Goal: Task Accomplishment & Management: Manage account settings

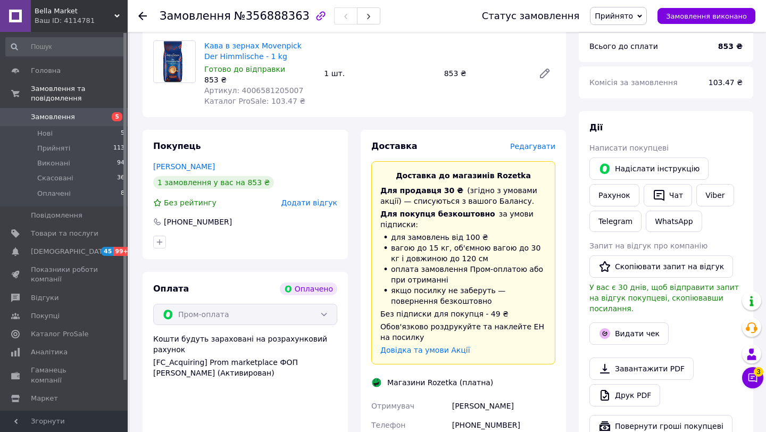
scroll to position [402, 0]
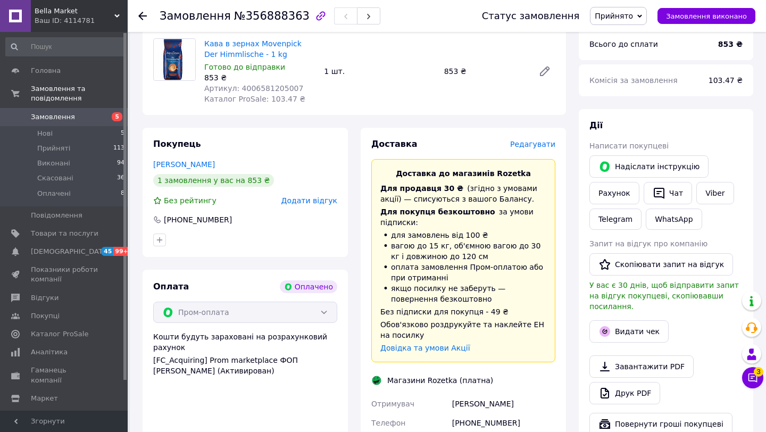
click at [542, 140] on span "Редагувати" at bounding box center [532, 144] width 45 height 9
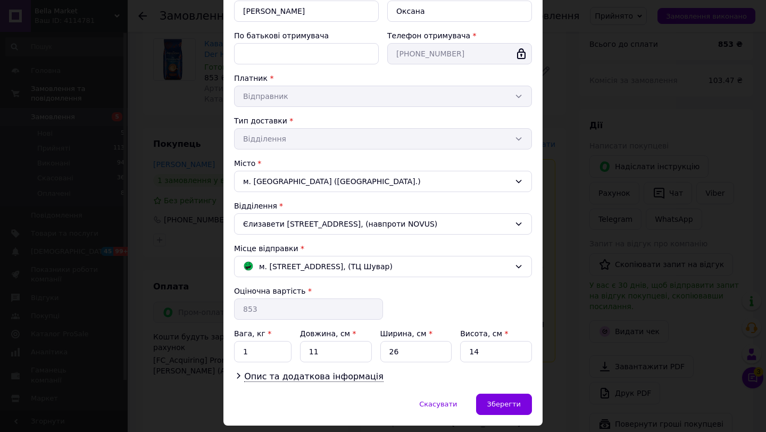
scroll to position [166, 0]
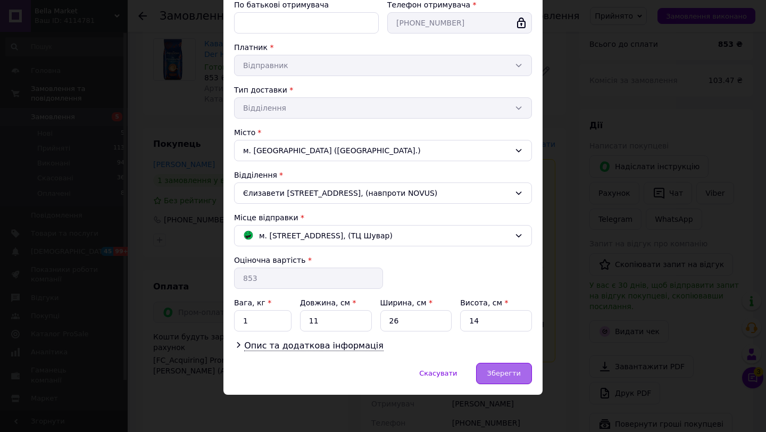
click at [491, 367] on div "Зберегти" at bounding box center [504, 373] width 56 height 21
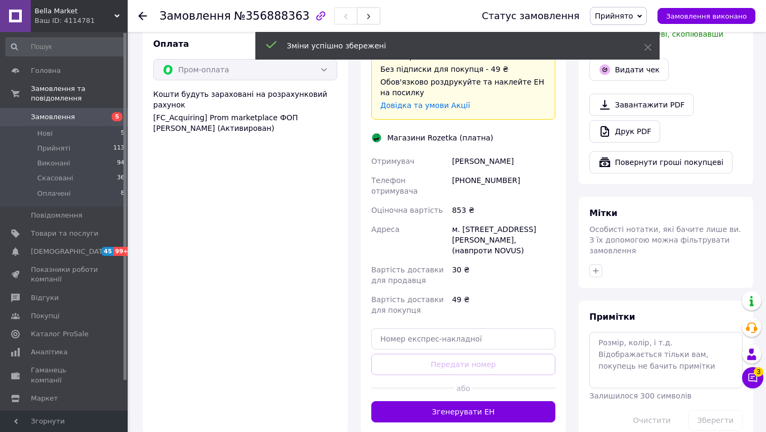
scroll to position [647, 0]
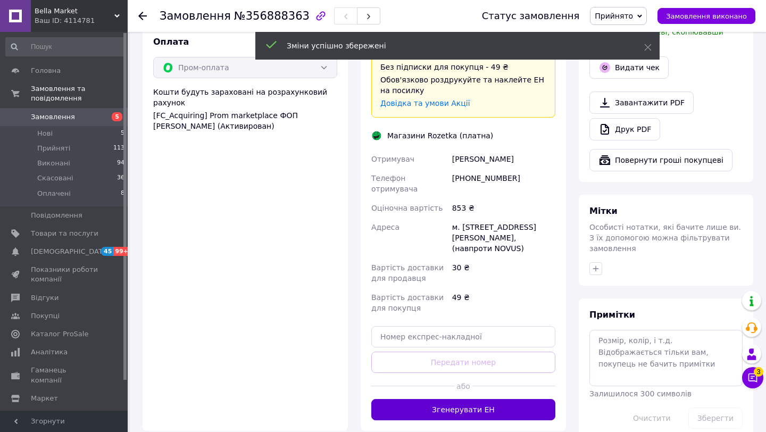
click at [433, 399] on button "Згенерувати ЕН" at bounding box center [463, 409] width 184 height 21
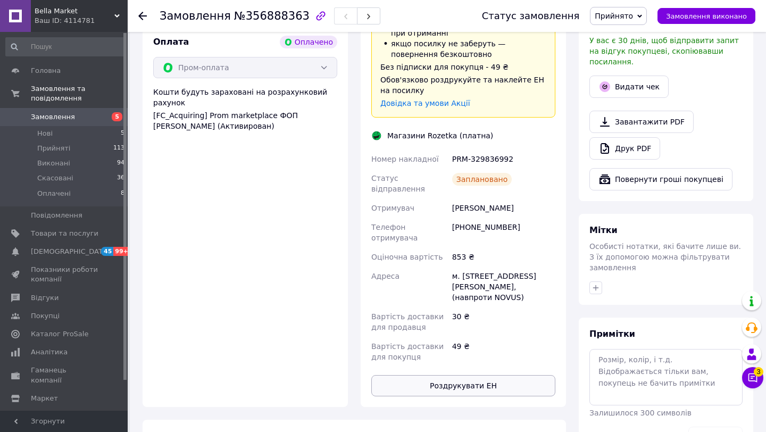
click at [458, 375] on button "Роздрукувати ЕН" at bounding box center [463, 385] width 184 height 21
click at [84, 114] on span "Замовлення" at bounding box center [65, 117] width 68 height 10
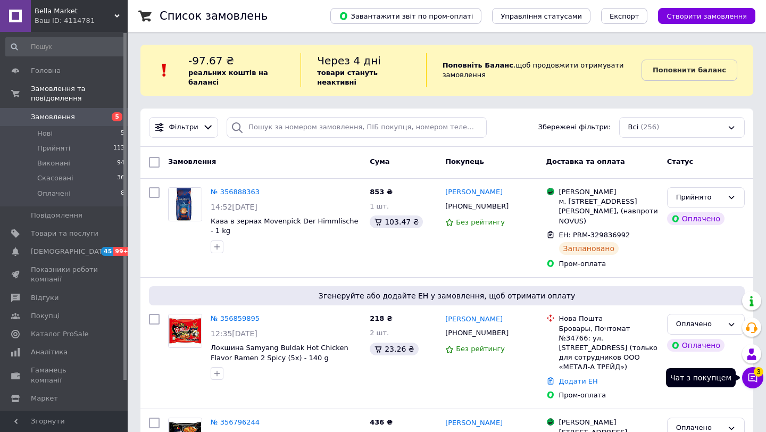
click at [751, 374] on icon at bounding box center [752, 377] width 11 height 11
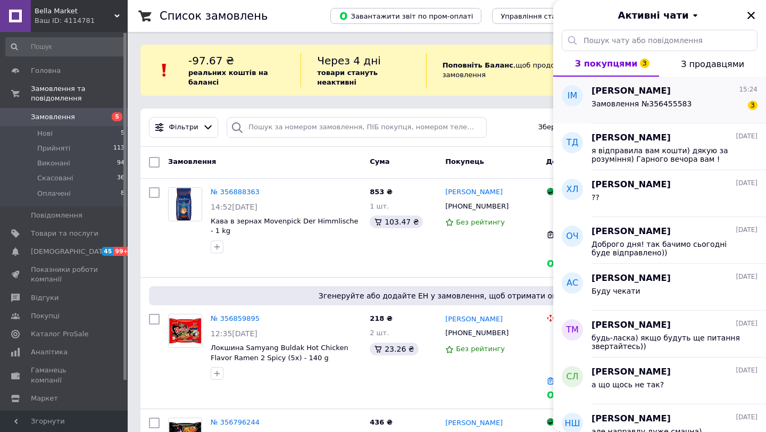
click at [723, 91] on div "Ігор Максименко 15:24" at bounding box center [674, 91] width 166 height 12
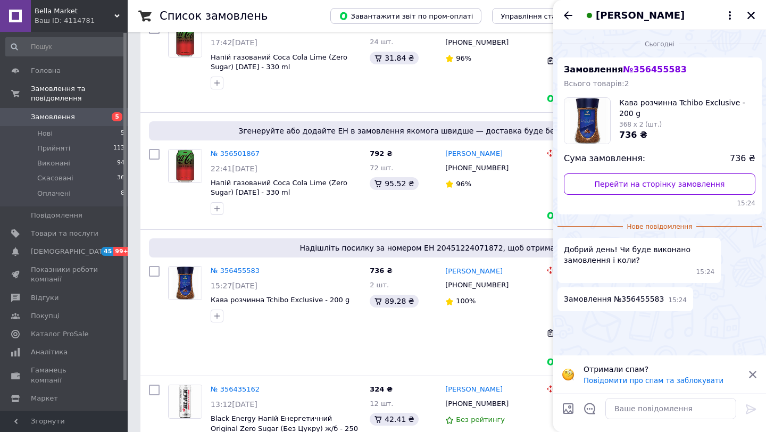
scroll to position [1522, 0]
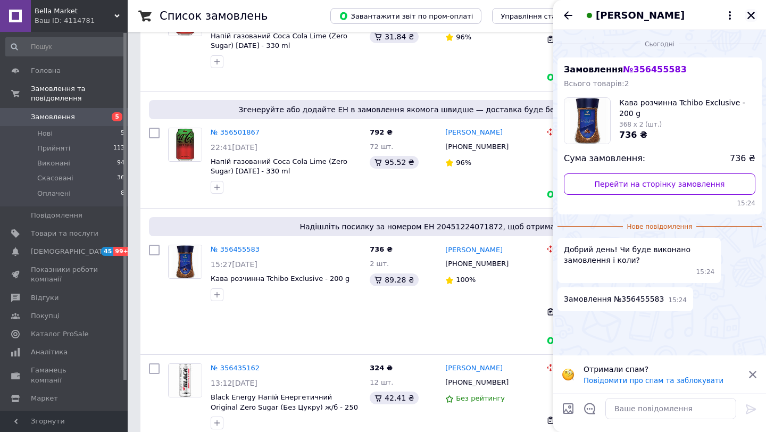
click at [753, 16] on icon "Закрити" at bounding box center [751, 16] width 10 height 10
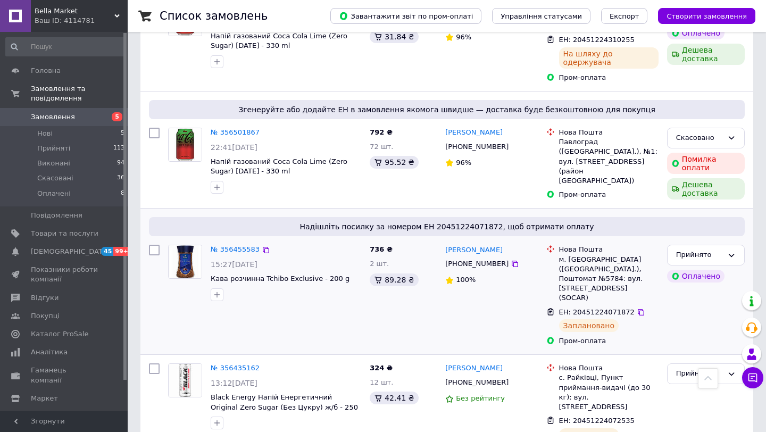
drag, startPoint x: 508, startPoint y: 172, endPoint x: 442, endPoint y: 170, distance: 66.0
click at [442, 240] on div "Ігор Максименко +380971978796 100%" at bounding box center [491, 295] width 100 height 110
copy link "[PERSON_NAME]"
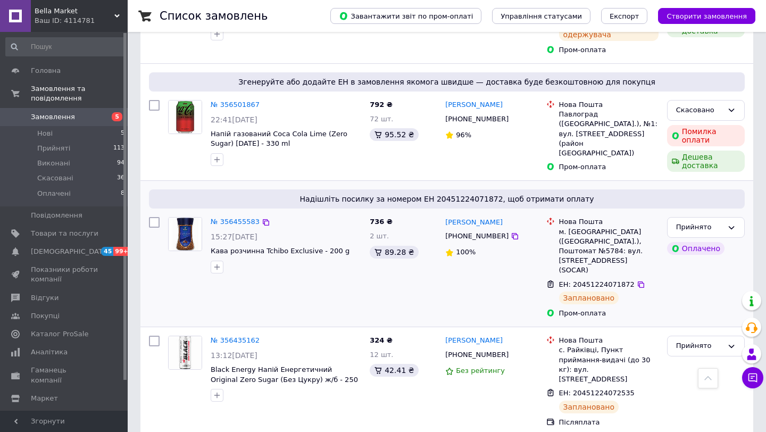
scroll to position [1551, 0]
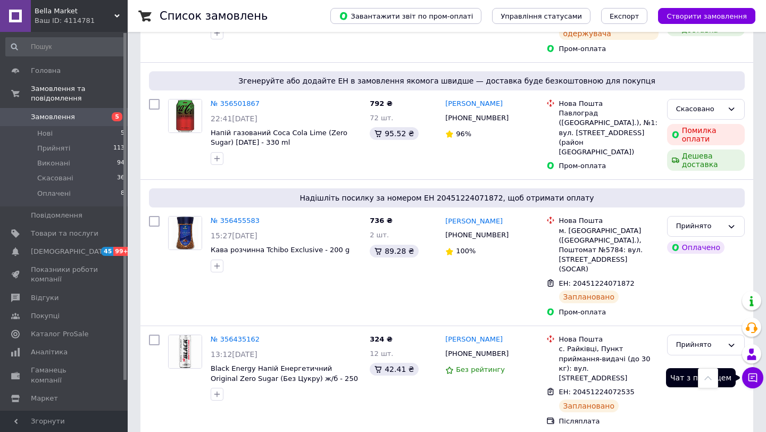
click at [745, 375] on button "Чат з покупцем" at bounding box center [752, 377] width 21 height 21
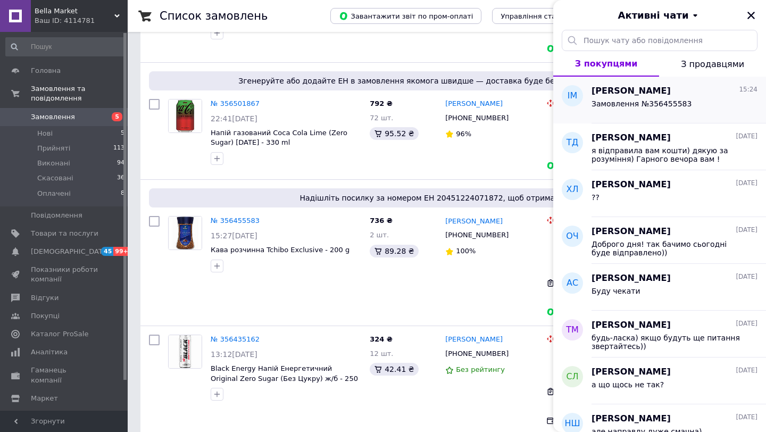
click at [657, 112] on div "Замовлення №356455583" at bounding box center [641, 106] width 100 height 15
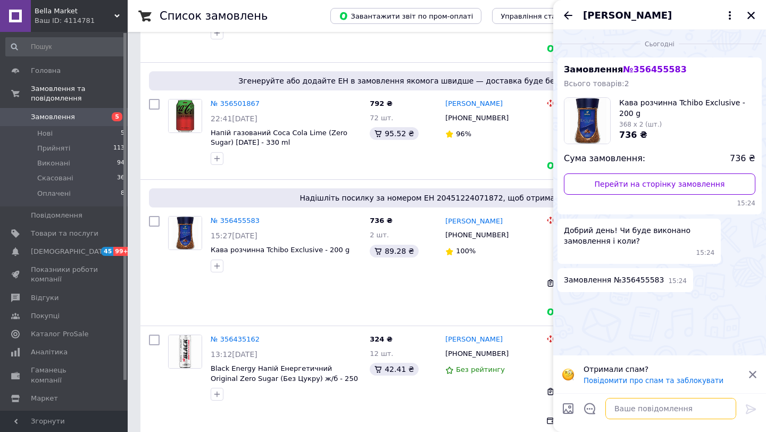
click at [627, 401] on textarea at bounding box center [670, 408] width 131 height 21
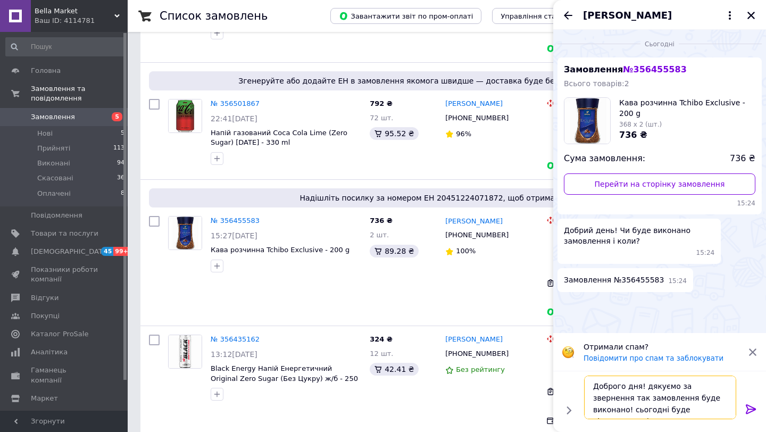
type textarea "Доброго дня! дякуємо за звернення так замовлення буде виконано! сьогодні буде в…"
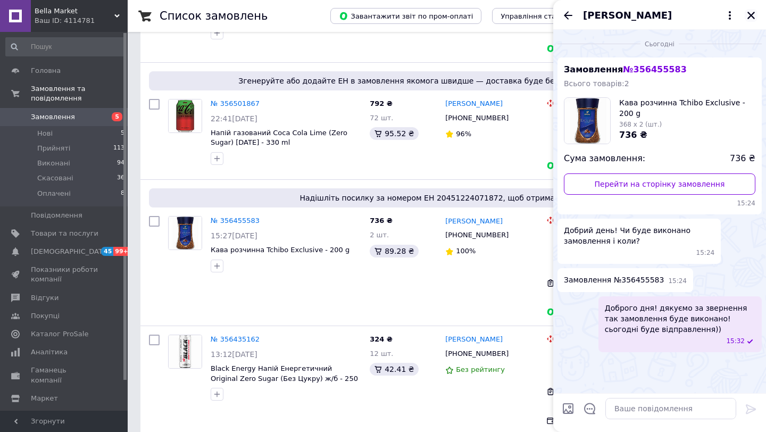
click at [750, 14] on icon "Закрити" at bounding box center [750, 15] width 7 height 7
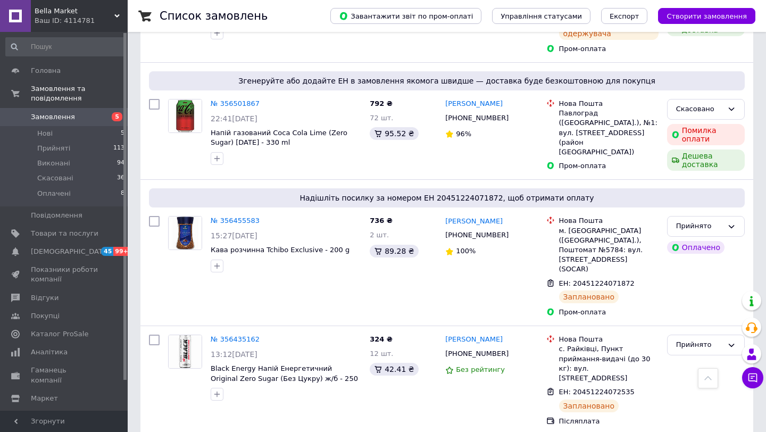
click at [68, 115] on span "Замовлення" at bounding box center [53, 117] width 44 height 10
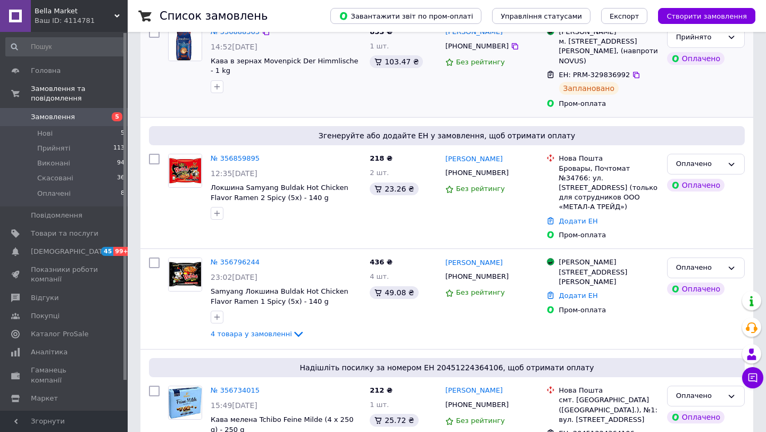
scroll to position [190, 0]
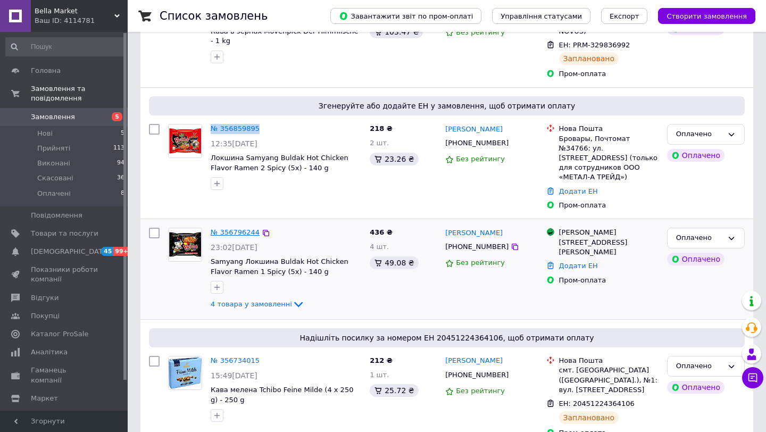
click at [246, 228] on link "№ 356796244" at bounding box center [235, 232] width 49 height 8
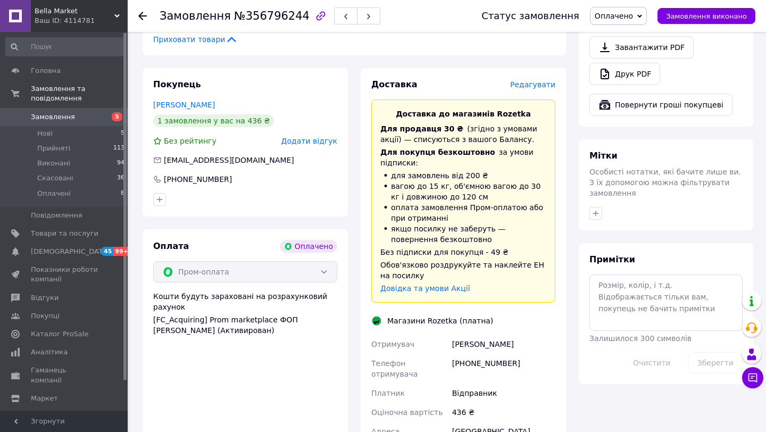
scroll to position [740, 0]
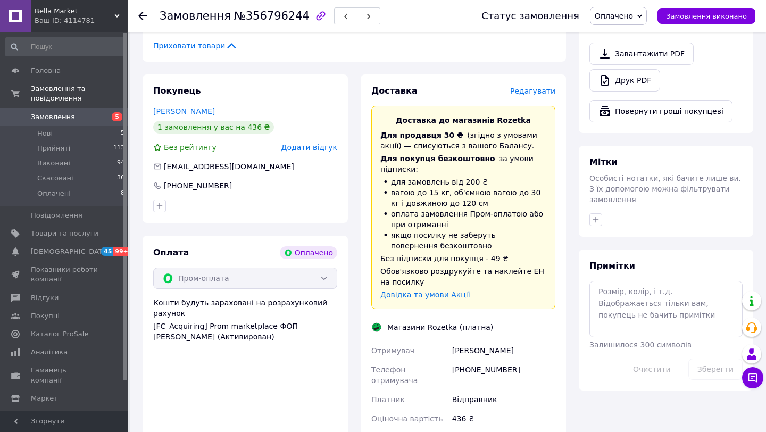
click at [543, 87] on span "Редагувати" at bounding box center [532, 91] width 45 height 9
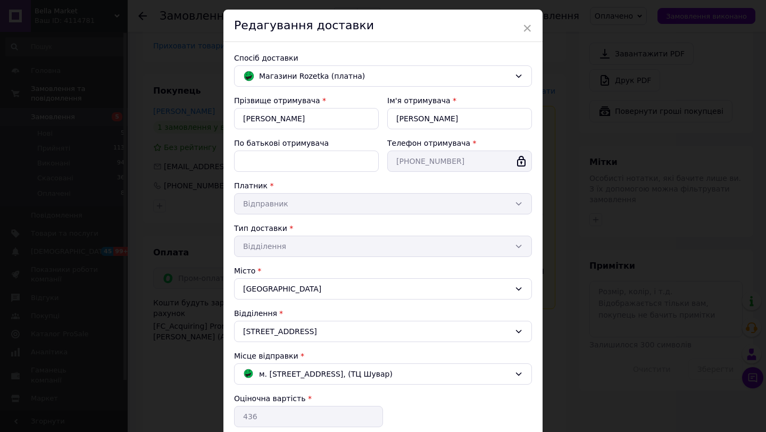
scroll to position [31, 0]
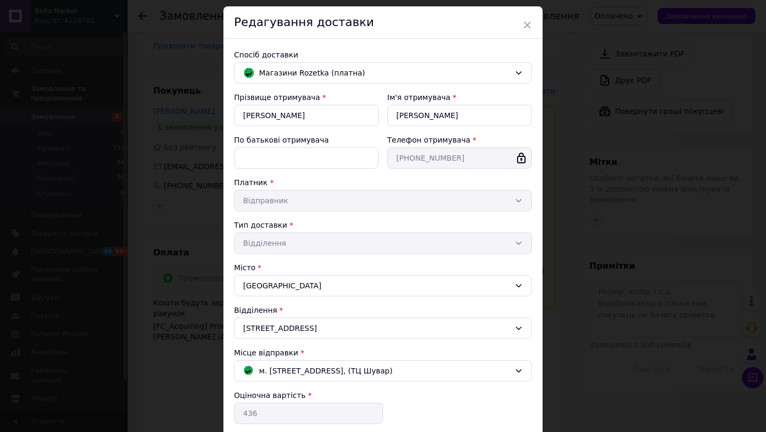
click at [574, 221] on div "× Редагування доставки Спосіб доставки Магазини Rozetka (платна) Прізвище отрим…" at bounding box center [383, 216] width 766 height 432
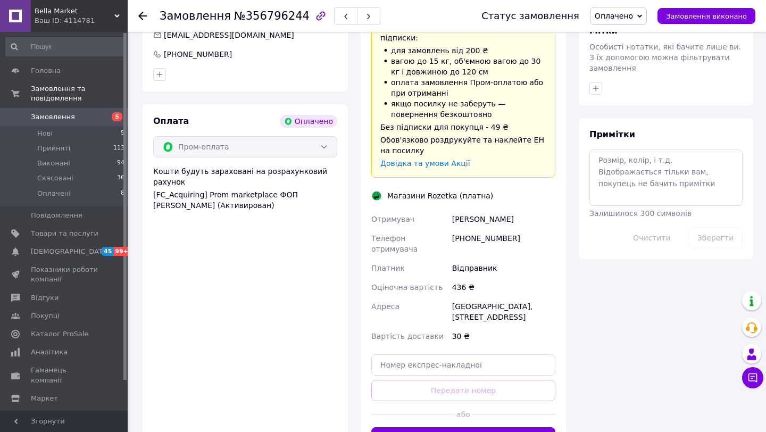
scroll to position [876, 0]
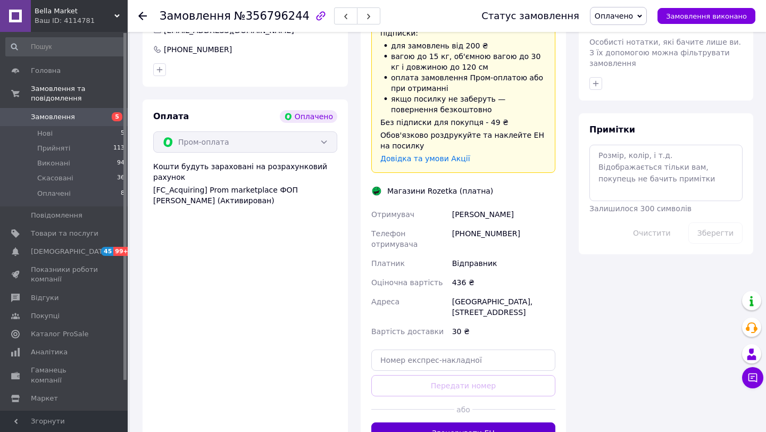
click at [483, 422] on button "Згенерувати ЕН" at bounding box center [463, 432] width 184 height 21
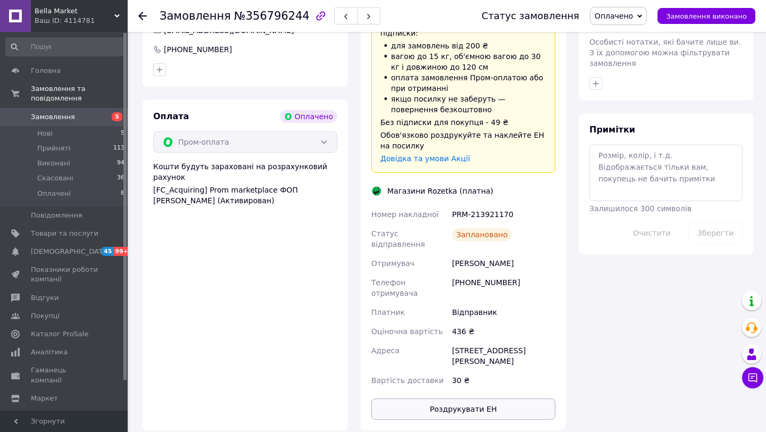
click at [400, 398] on button "Роздрукувати ЕН" at bounding box center [463, 408] width 184 height 21
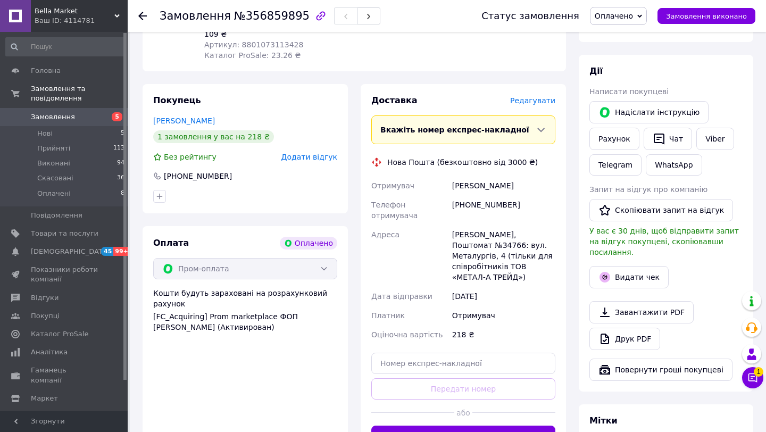
scroll to position [459, 0]
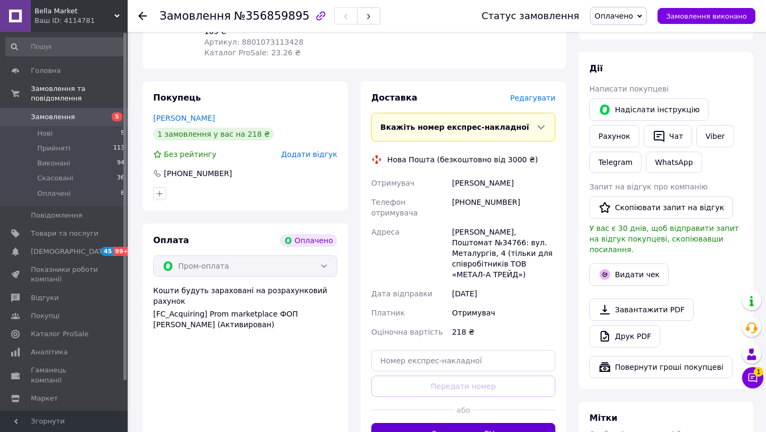
click at [430, 423] on button "Згенерувати ЕН" at bounding box center [463, 433] width 184 height 21
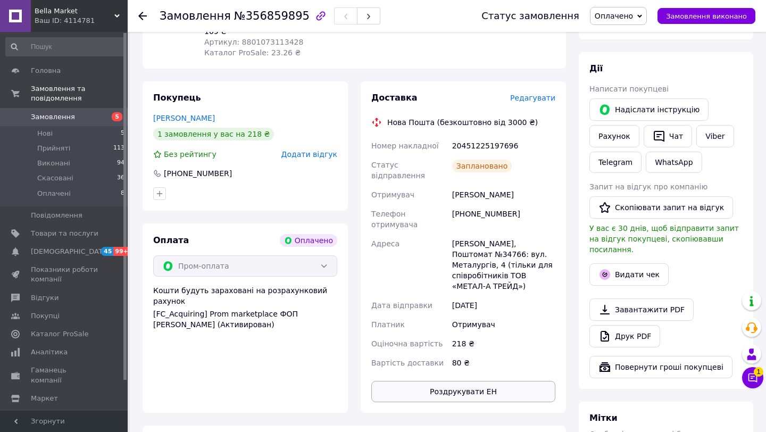
click at [438, 381] on button "Роздрукувати ЕН" at bounding box center [463, 391] width 184 height 21
click at [95, 113] on span "Замовлення" at bounding box center [65, 117] width 68 height 10
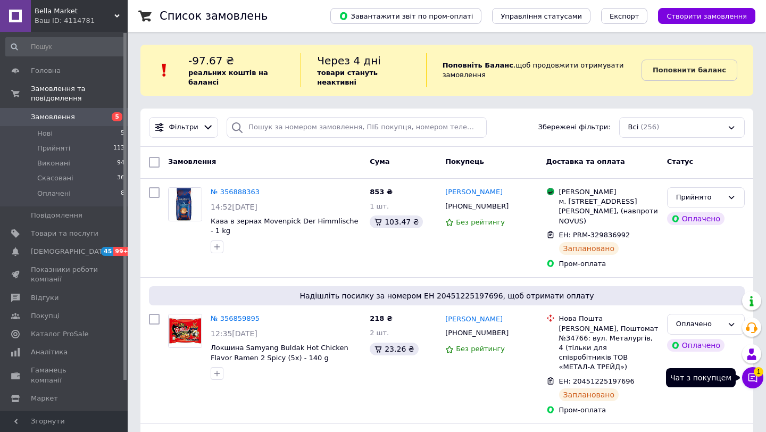
click at [752, 378] on icon at bounding box center [752, 377] width 9 height 9
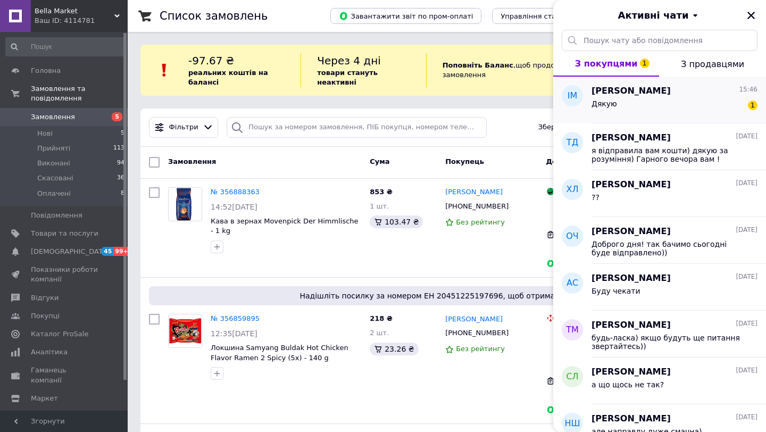
click at [690, 99] on div "Дякую 1" at bounding box center [674, 105] width 166 height 17
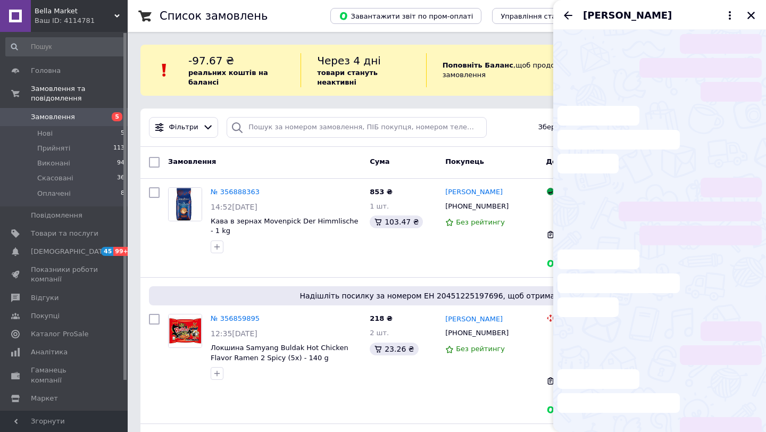
scroll to position [11, 0]
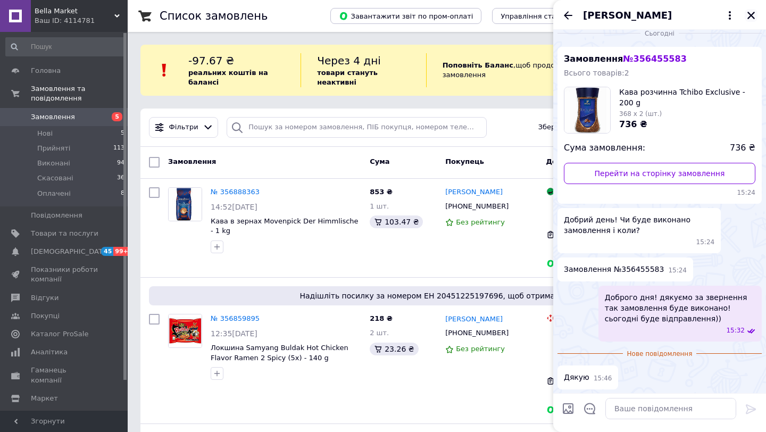
click at [754, 17] on icon "Закрити" at bounding box center [751, 16] width 10 height 10
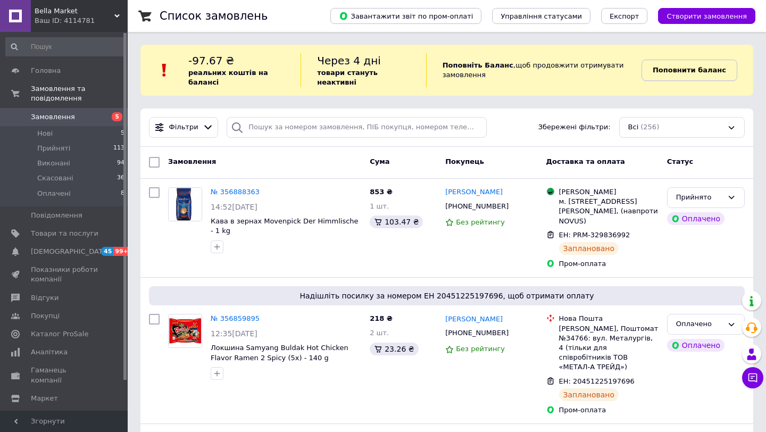
click at [688, 74] on span "Поповнити баланс" at bounding box center [688, 70] width 73 height 10
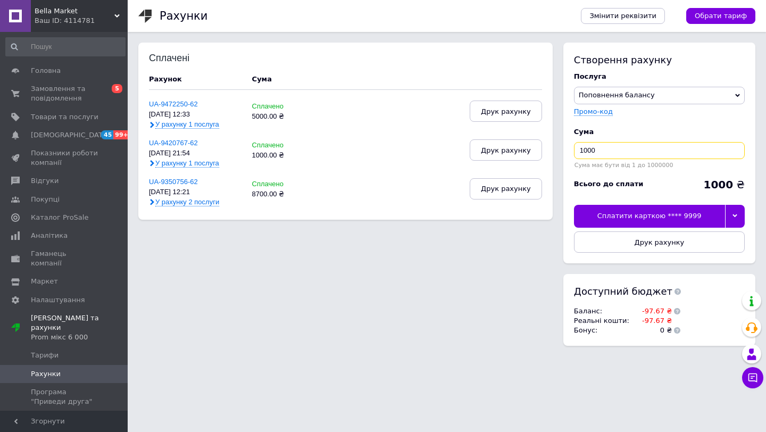
drag, startPoint x: 626, startPoint y: 156, endPoint x: 576, endPoint y: 150, distance: 49.7
click at [576, 150] on input "1000" at bounding box center [659, 150] width 171 height 17
type input "3000"
click at [81, 96] on span "Замовлення та повідомлення" at bounding box center [65, 93] width 68 height 19
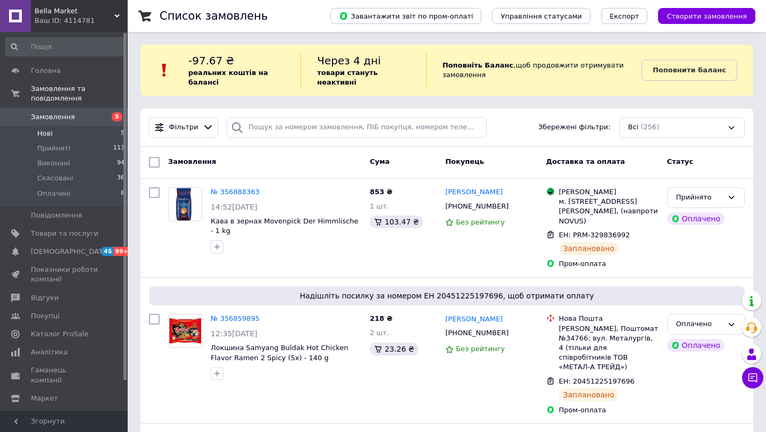
click at [81, 132] on li "Нові 5" at bounding box center [65, 133] width 131 height 15
click at [688, 65] on span "Поповнити баланс" at bounding box center [688, 70] width 73 height 10
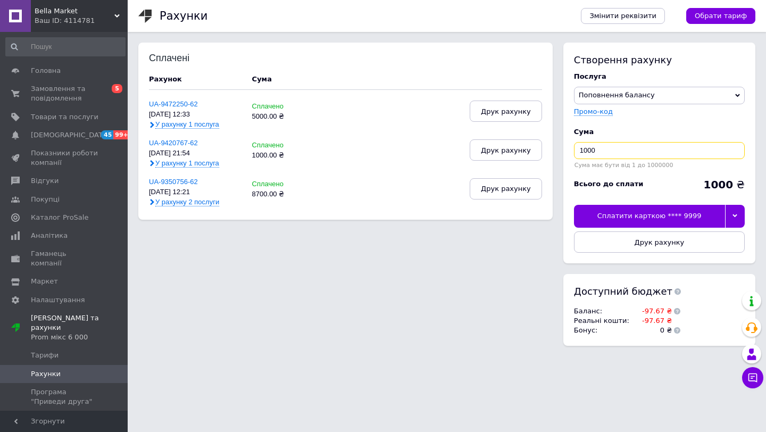
drag, startPoint x: 614, startPoint y: 152, endPoint x: 574, endPoint y: 150, distance: 39.4
click at [574, 150] on input "1000" at bounding box center [659, 150] width 171 height 17
type input "3000"
click at [660, 213] on div "Сплатити карткою **** 9999" at bounding box center [649, 216] width 151 height 22
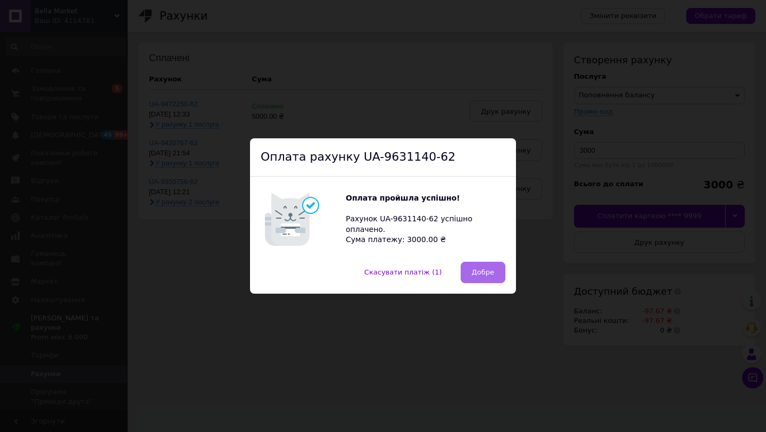
click at [490, 269] on span "Добре" at bounding box center [483, 272] width 22 height 8
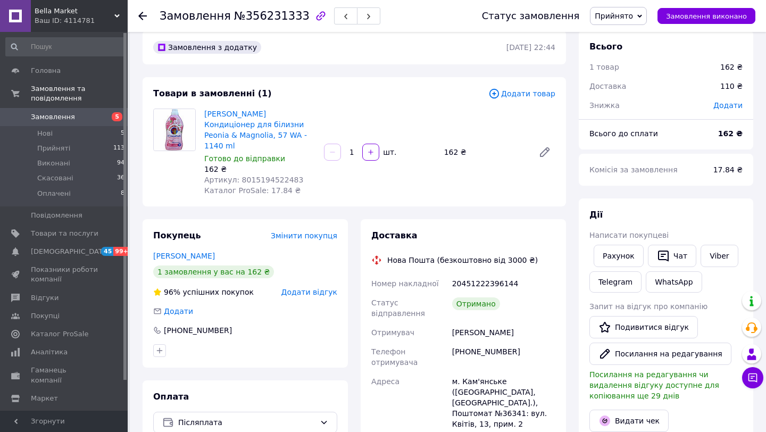
scroll to position [12, 0]
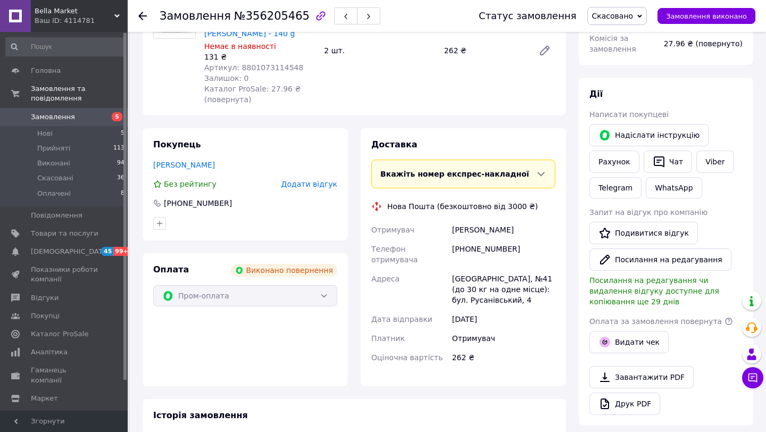
scroll to position [128, 0]
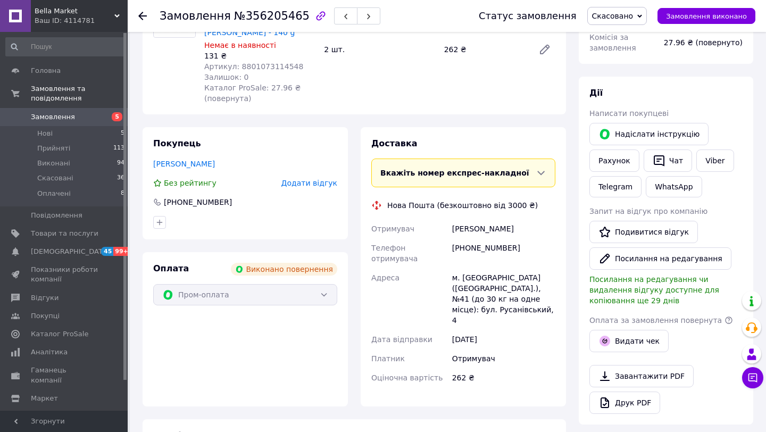
click at [74, 116] on span "Замовлення" at bounding box center [65, 117] width 68 height 10
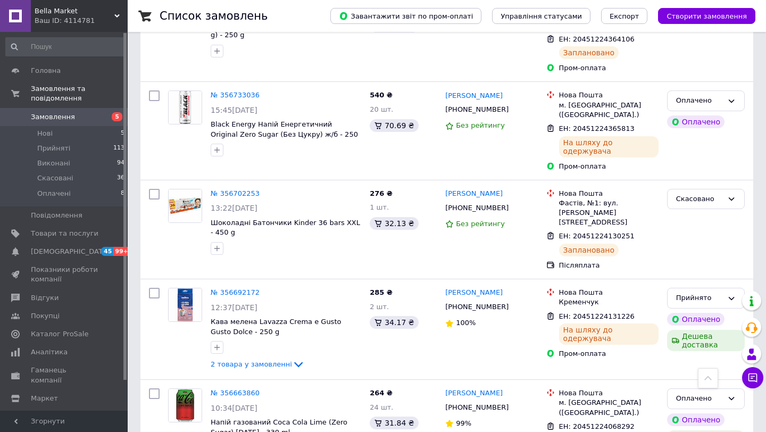
scroll to position [517, 0]
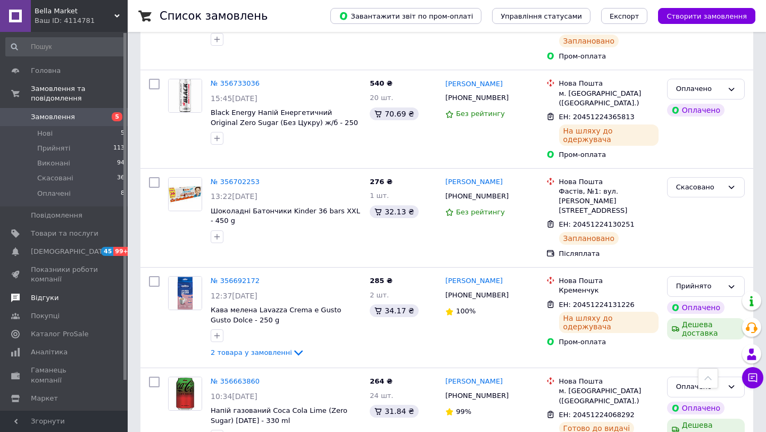
click at [51, 298] on span "Відгуки" at bounding box center [45, 298] width 28 height 10
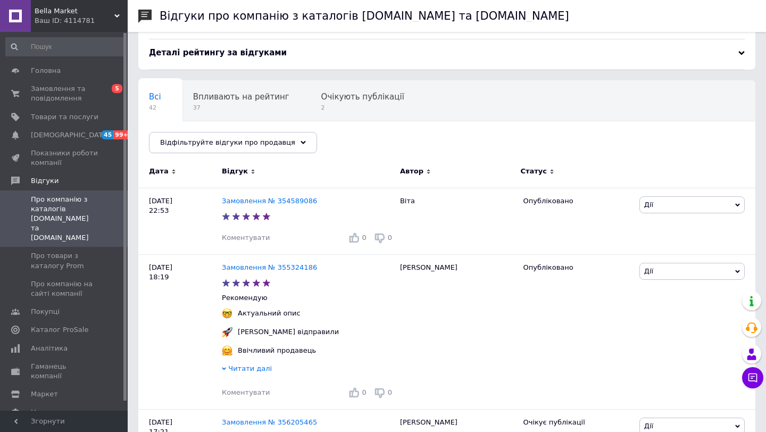
scroll to position [43, 0]
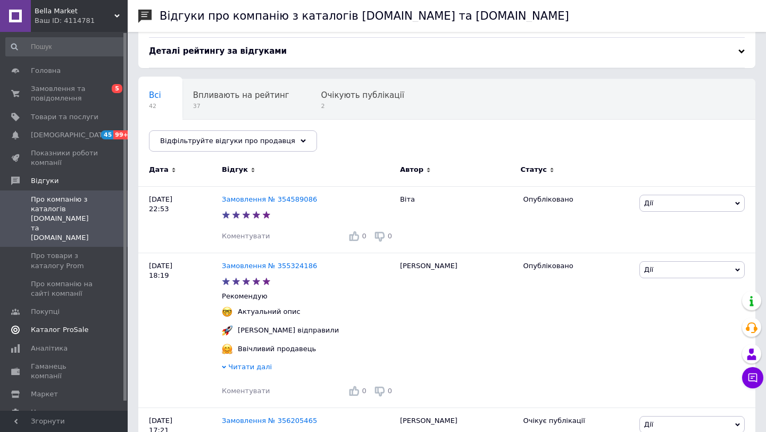
click at [103, 325] on span at bounding box center [112, 330] width 29 height 10
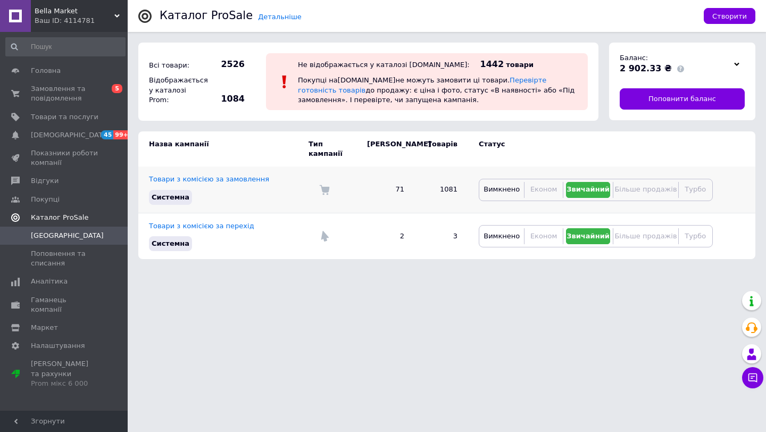
click at [558, 190] on div "Вимкнено Економ Звичайний Більше продажів Турбо" at bounding box center [596, 190] width 234 height 22
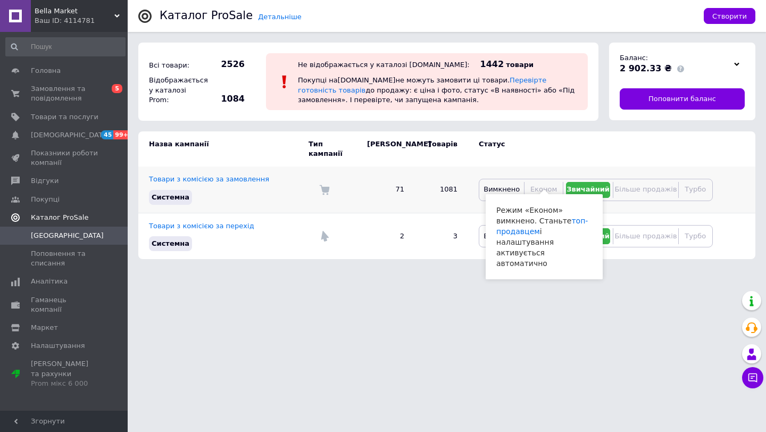
click at [549, 185] on span "Економ" at bounding box center [543, 189] width 27 height 8
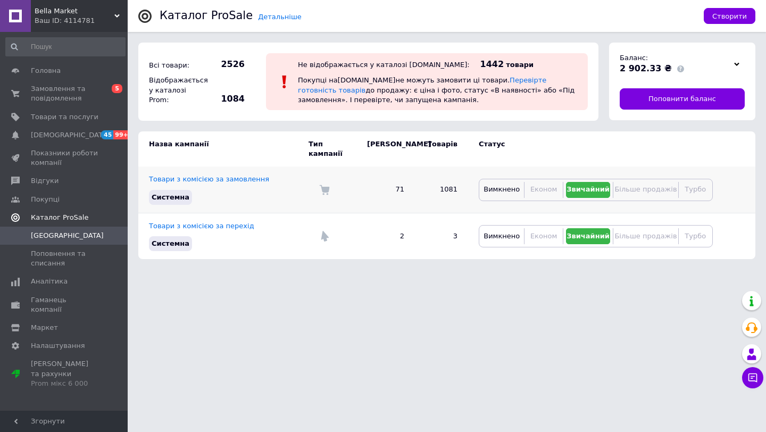
click at [549, 185] on span "Економ" at bounding box center [543, 189] width 27 height 8
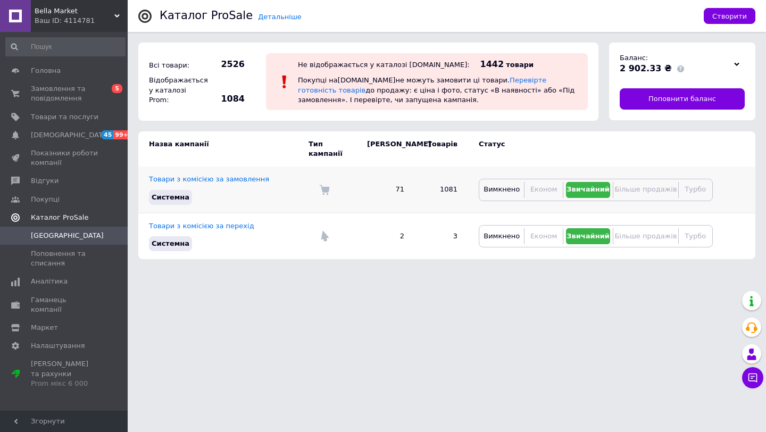
click at [549, 185] on span "Економ" at bounding box center [543, 189] width 27 height 8
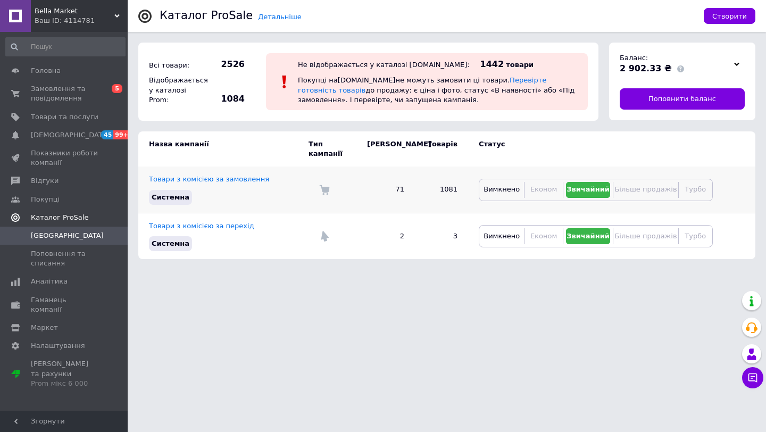
click at [549, 185] on span "Економ" at bounding box center [543, 189] width 27 height 8
click at [52, 289] on link "Аналітика" at bounding box center [65, 281] width 131 height 18
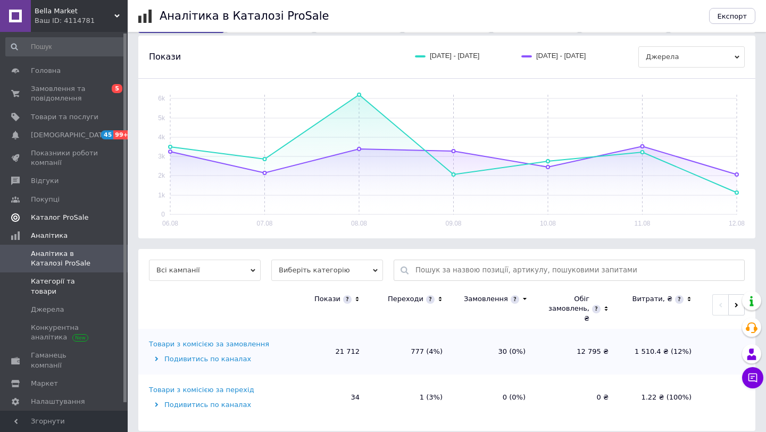
scroll to position [9, 0]
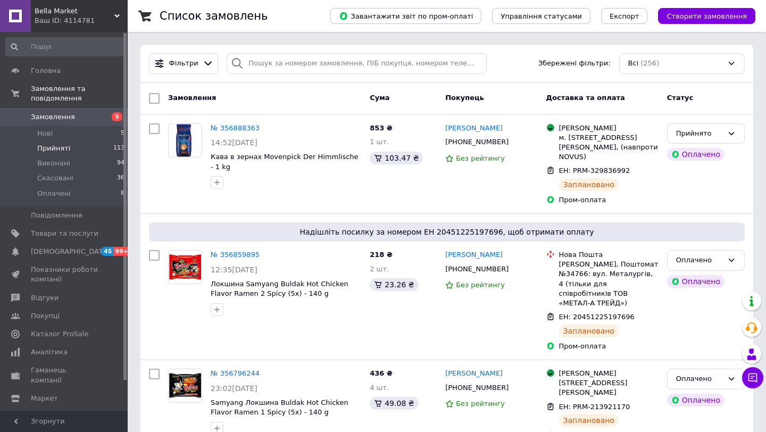
click at [83, 150] on li "Прийняті 113" at bounding box center [65, 148] width 131 height 15
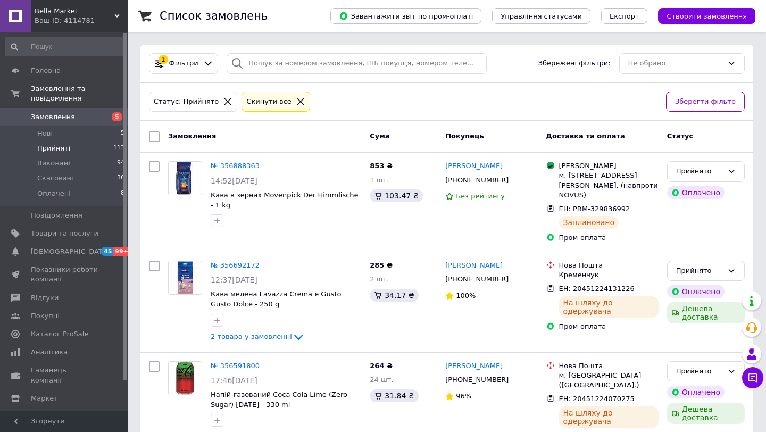
click at [297, 104] on icon at bounding box center [300, 101] width 7 height 7
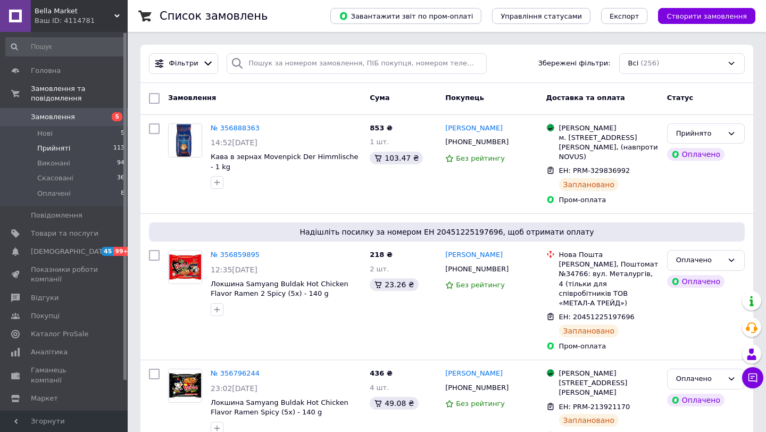
click at [94, 119] on span "Замовлення" at bounding box center [65, 117] width 68 height 10
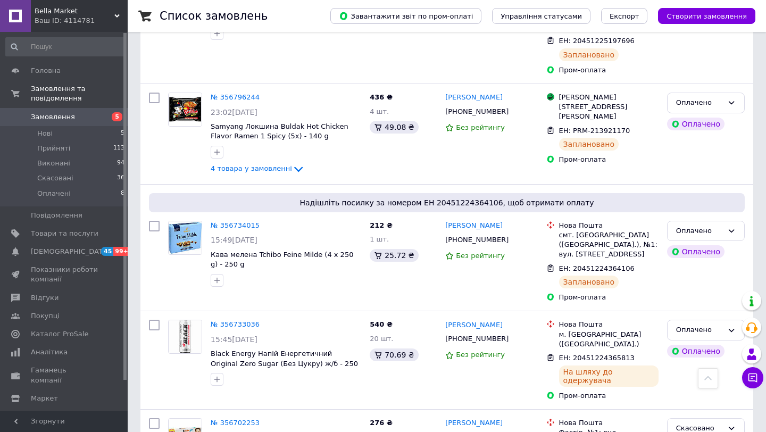
scroll to position [278, 0]
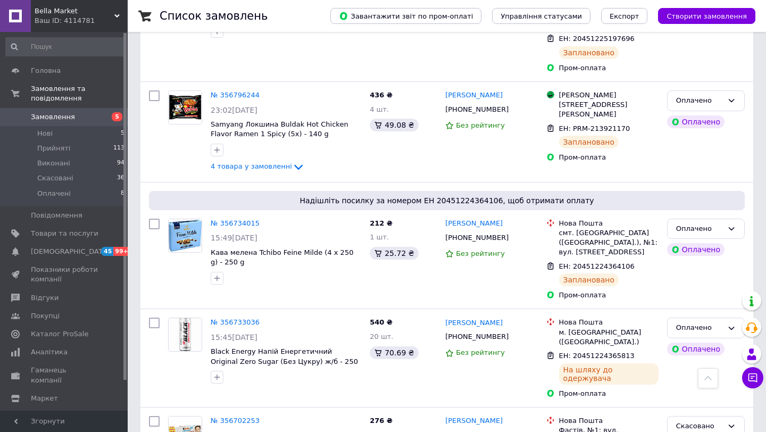
click at [88, 115] on span "Замовлення" at bounding box center [65, 117] width 68 height 10
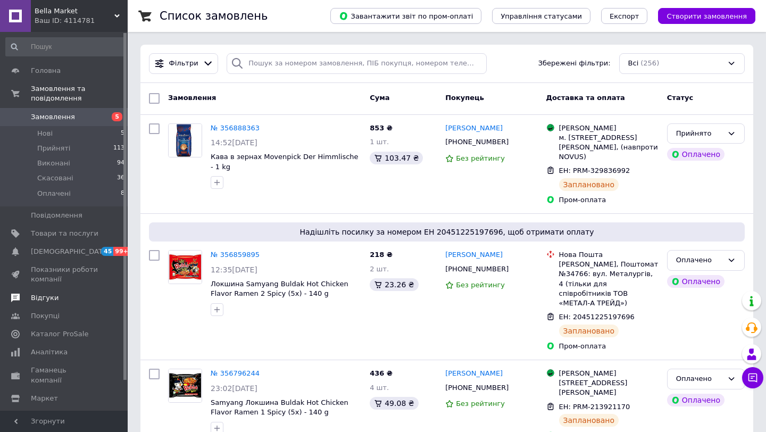
click at [55, 298] on span "Відгуки" at bounding box center [45, 298] width 28 height 10
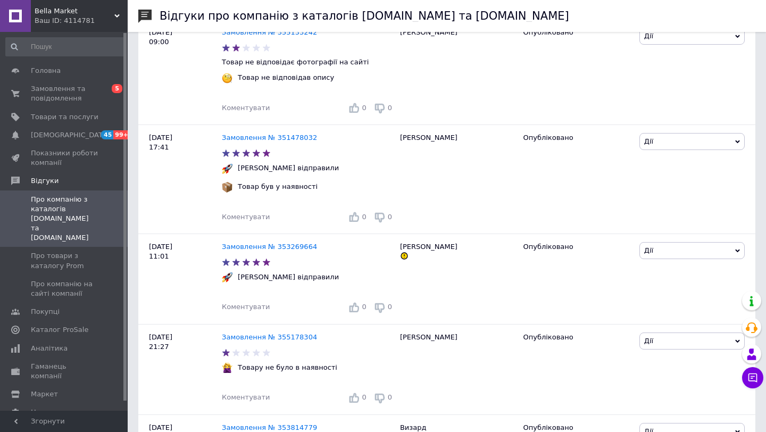
scroll to position [2013, 0]
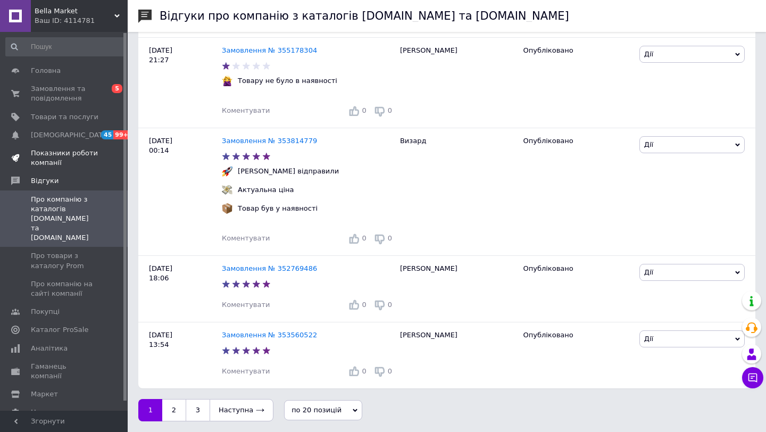
click at [55, 157] on span "Показники роботи компанії" at bounding box center [65, 157] width 68 height 19
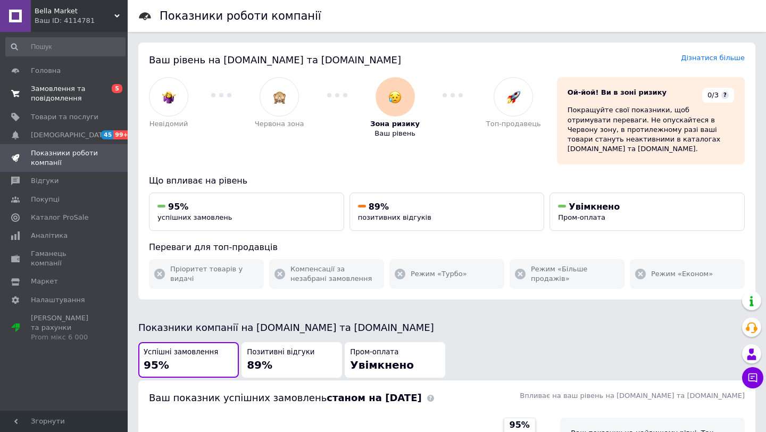
click at [76, 93] on span "Замовлення та повідомлення" at bounding box center [65, 93] width 68 height 19
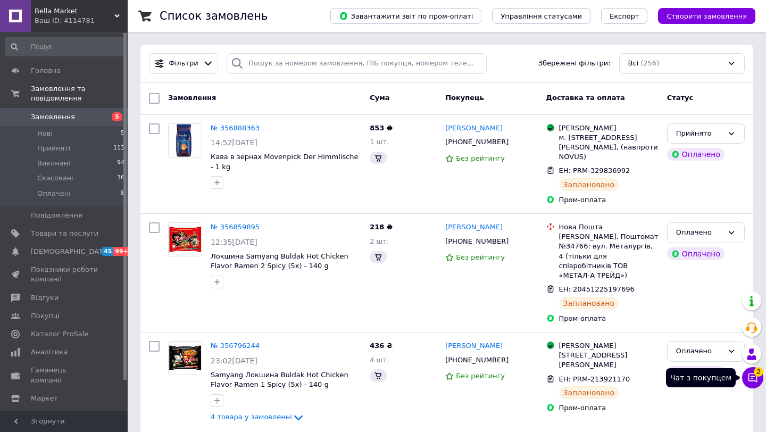
click at [757, 375] on span "2" at bounding box center [758, 372] width 10 height 10
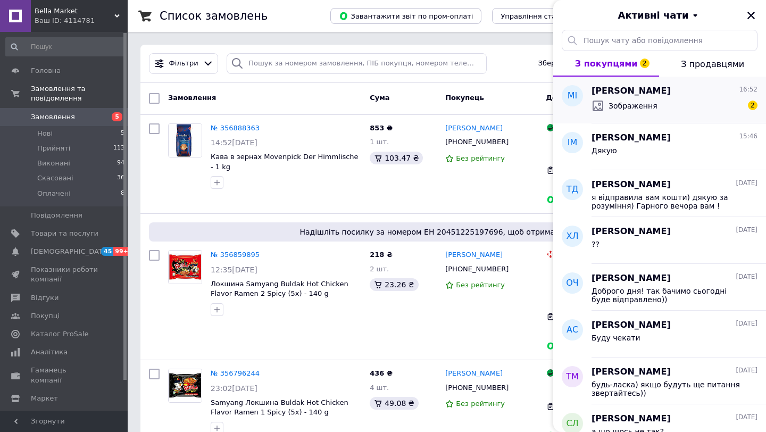
click at [698, 104] on div "Зображення 2" at bounding box center [674, 105] width 166 height 17
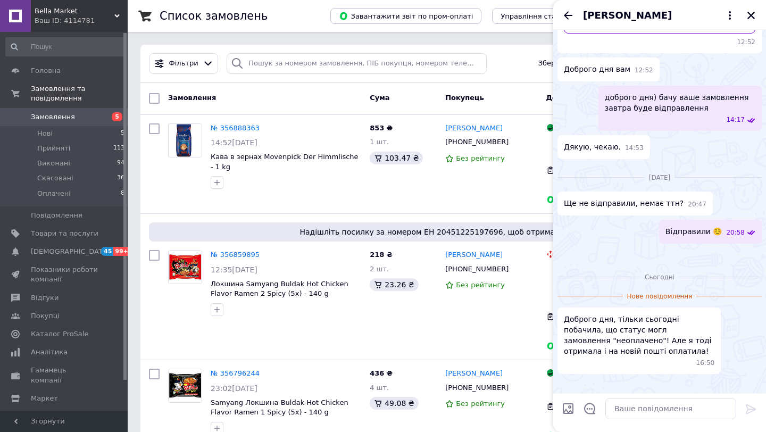
scroll to position [439, 0]
click at [695, 290] on ul "Нове повідомлення Доброго дня, тільки сьогодні побачила, що статус могл замовле…" at bounding box center [659, 339] width 204 height 98
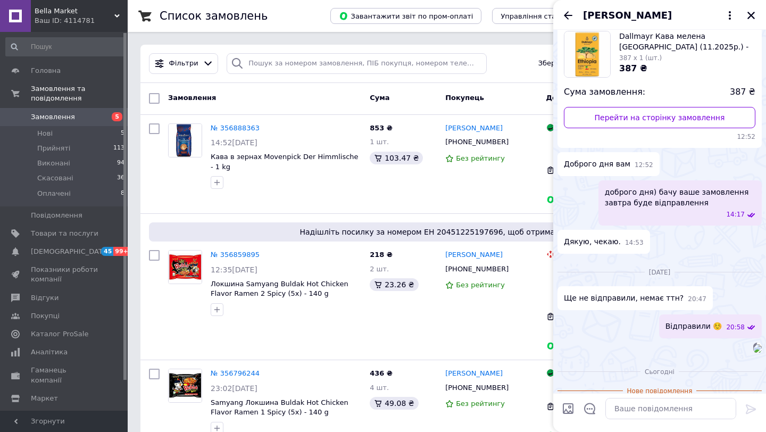
scroll to position [35, 0]
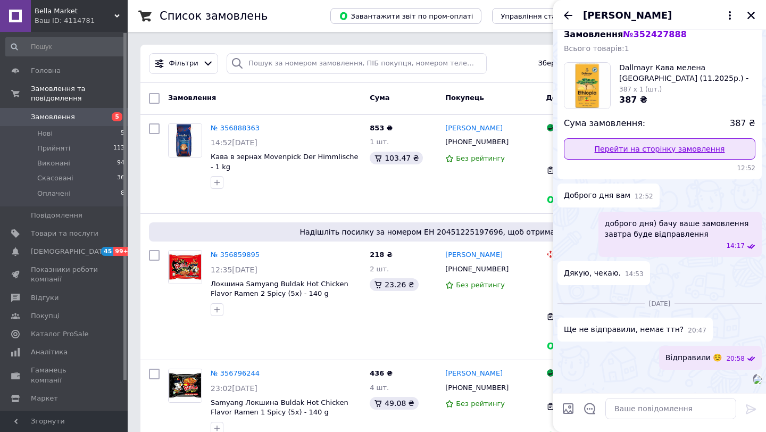
click at [663, 143] on link "Перейти на сторінку замовлення" at bounding box center [659, 148] width 191 height 21
click at [66, 119] on span "Замовлення" at bounding box center [53, 117] width 44 height 10
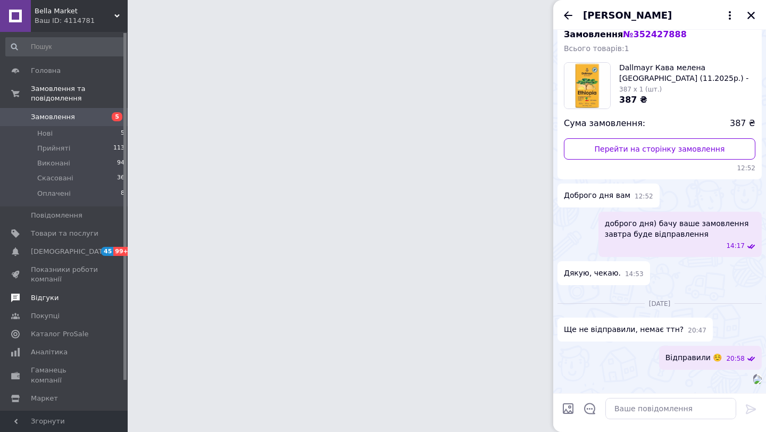
click at [62, 297] on span "Відгуки" at bounding box center [65, 298] width 68 height 10
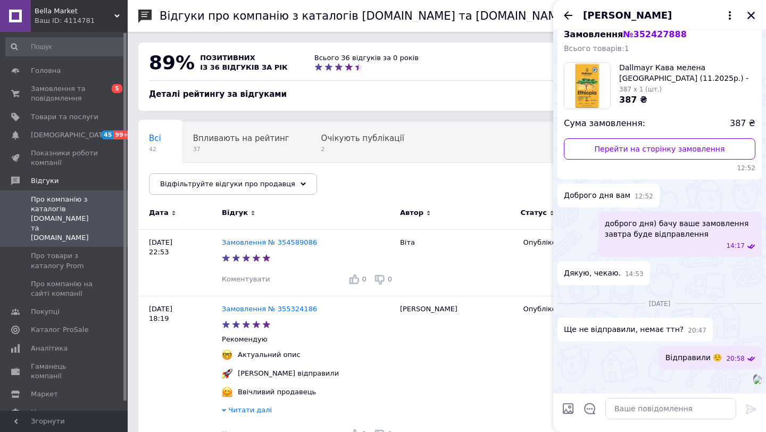
click at [756, 16] on button "Закрити" at bounding box center [750, 15] width 13 height 13
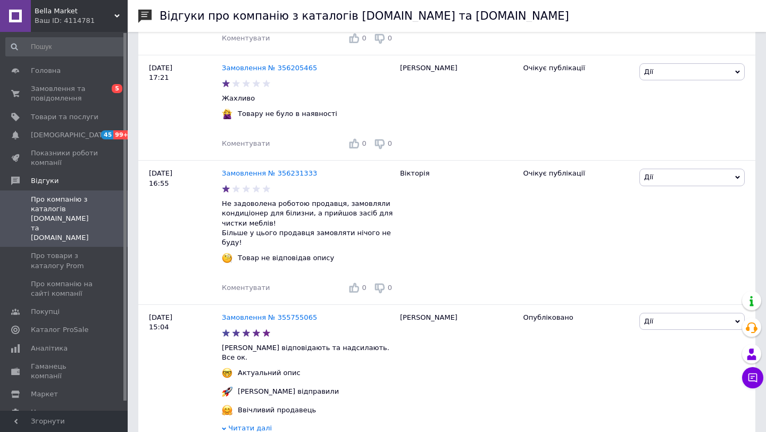
scroll to position [403, 0]
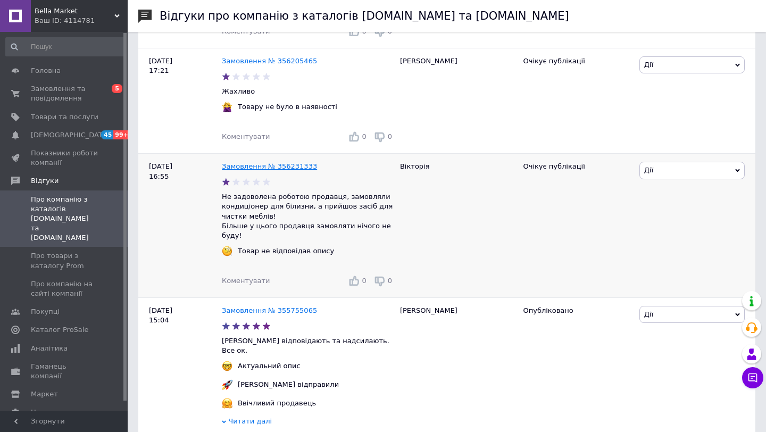
click at [279, 170] on link "Замовлення № 356231333" at bounding box center [269, 166] width 95 height 8
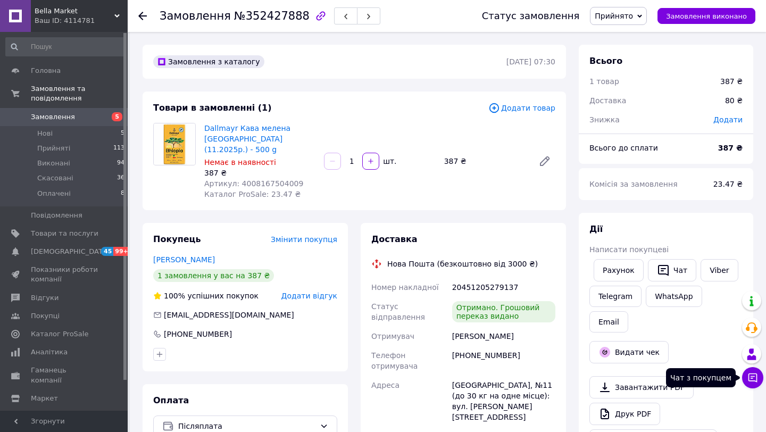
click at [755, 379] on icon at bounding box center [752, 377] width 11 height 11
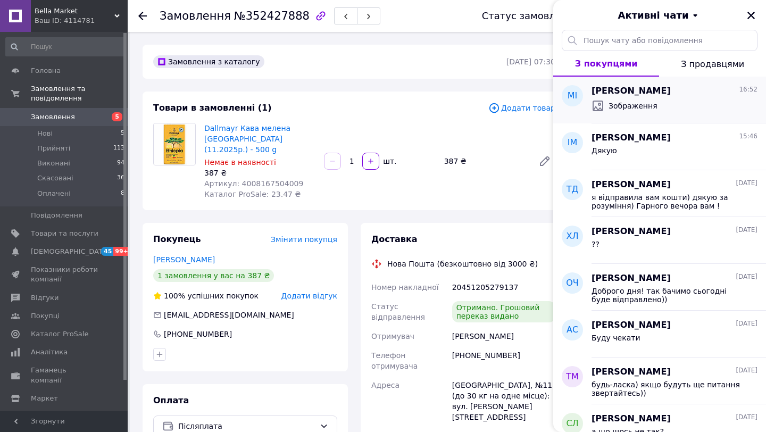
click at [649, 116] on div "[PERSON_NAME] 16:52 Зображення" at bounding box center [678, 100] width 174 height 47
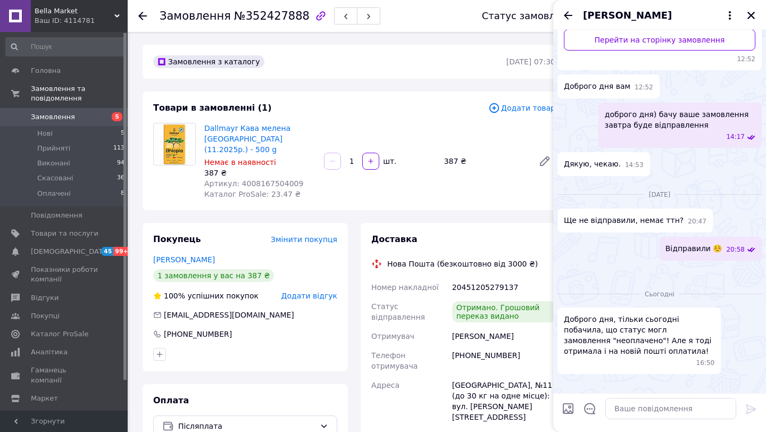
scroll to position [442, 0]
click at [634, 407] on textarea at bounding box center [670, 408] width 131 height 21
type textarea "l"
click at [667, 407] on textarea at bounding box center [670, 408] width 131 height 21
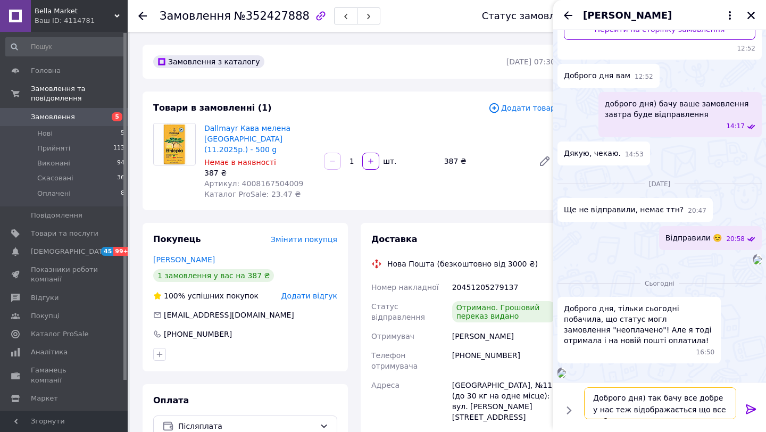
scroll to position [1, 0]
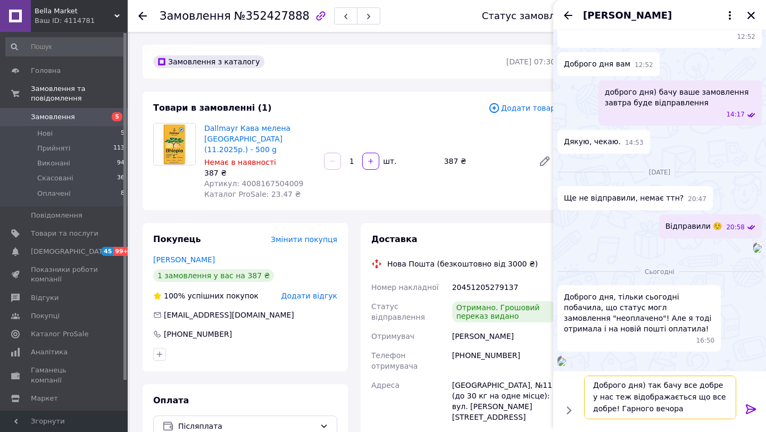
type textarea "Доброго дня) так бачу все добре у нас теж відображається що все добре! Гарного …"
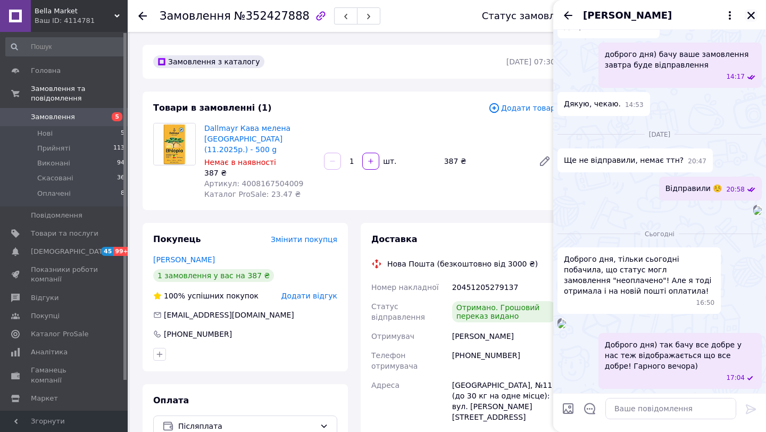
click at [751, 17] on icon "Закрити" at bounding box center [751, 16] width 10 height 10
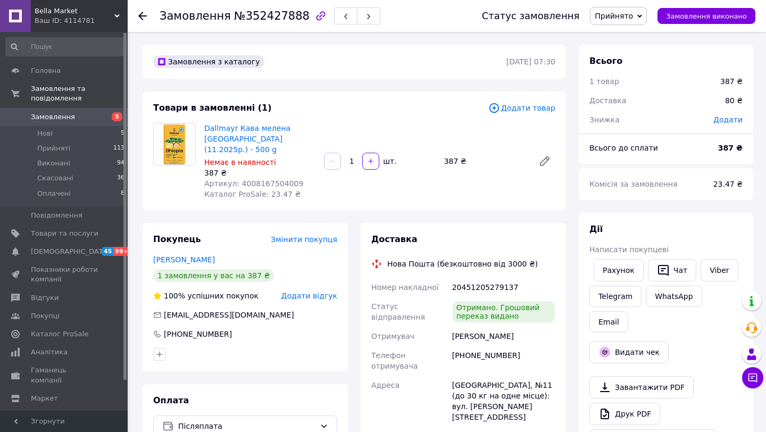
click at [36, 116] on span "Замовлення" at bounding box center [53, 117] width 44 height 10
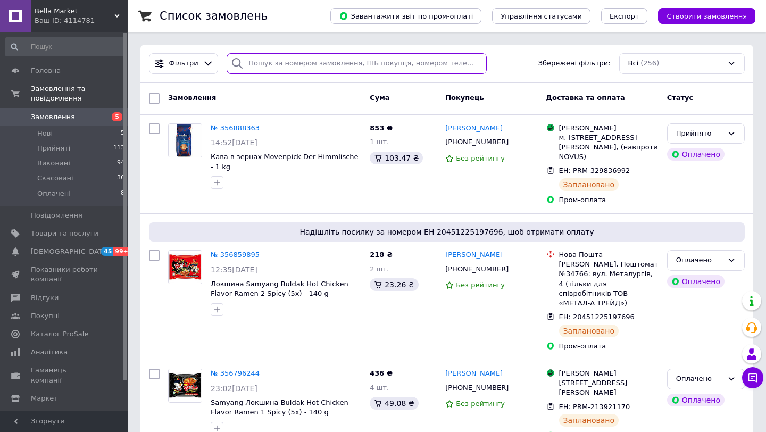
click at [334, 64] on input "search" at bounding box center [357, 63] width 260 height 21
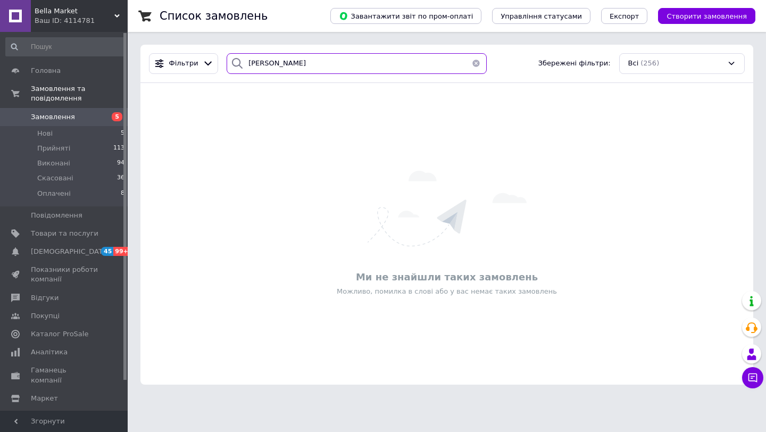
click at [252, 64] on input "[PERSON_NAME]" at bounding box center [357, 63] width 260 height 21
click at [299, 64] on input "[PERSON_NAME]" at bounding box center [357, 63] width 260 height 21
type input "[PERSON_NAME]"
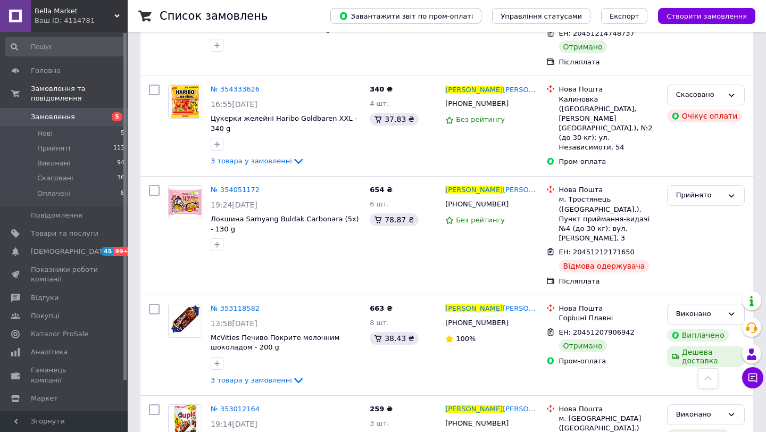
scroll to position [542, 0]
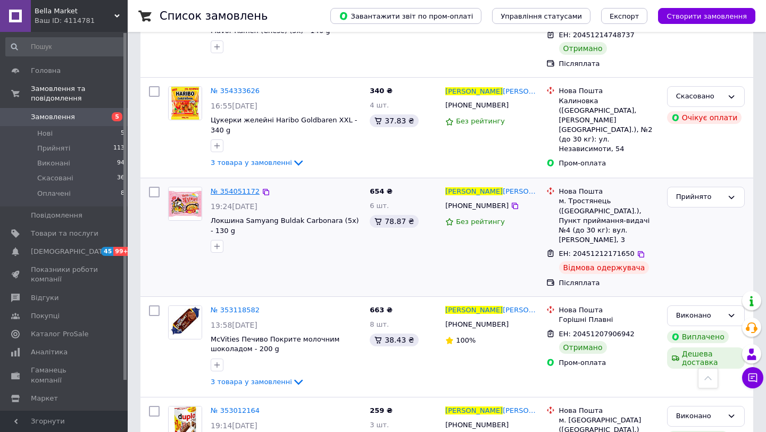
click at [228, 187] on span "№ 354051172" at bounding box center [235, 191] width 49 height 8
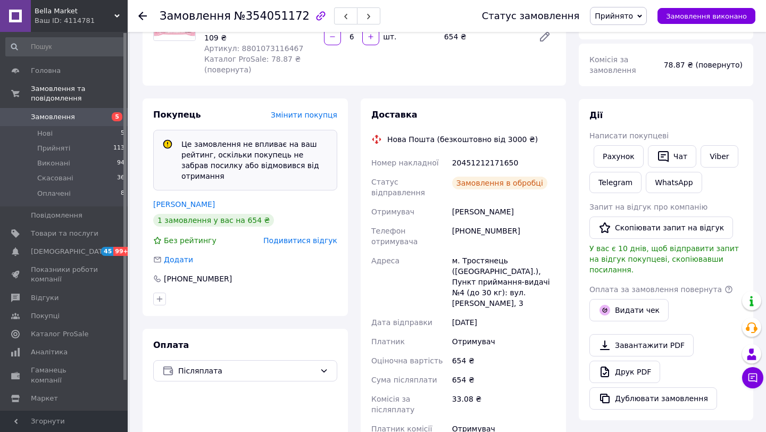
scroll to position [149, 0]
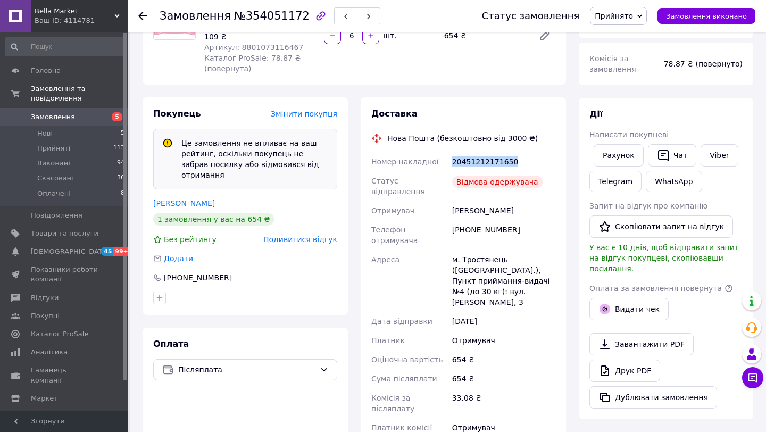
drag, startPoint x: 514, startPoint y: 161, endPoint x: 447, endPoint y: 161, distance: 66.5
click at [447, 161] on div "Номер накладної 20451212171650 Статус відправлення Відмова одержувача Отримувач…" at bounding box center [463, 309] width 188 height 315
copy div "Номер накладної 20451212171650"
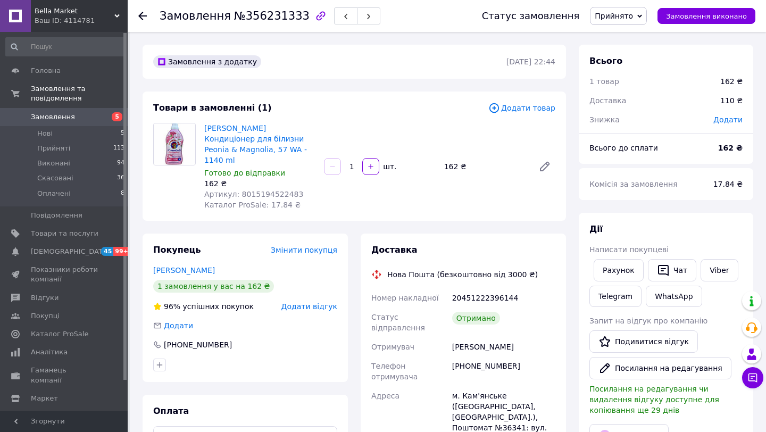
drag, startPoint x: 221, startPoint y: 263, endPoint x: 150, endPoint y: 254, distance: 70.8
click at [150, 254] on div "Покупець Змінити покупця [PERSON_NAME] 1 замовлення у вас на 162 ₴ 96% успішних…" at bounding box center [245, 307] width 205 height 148
copy link "[PERSON_NAME]"
click at [94, 118] on span "Замовлення" at bounding box center [65, 117] width 68 height 10
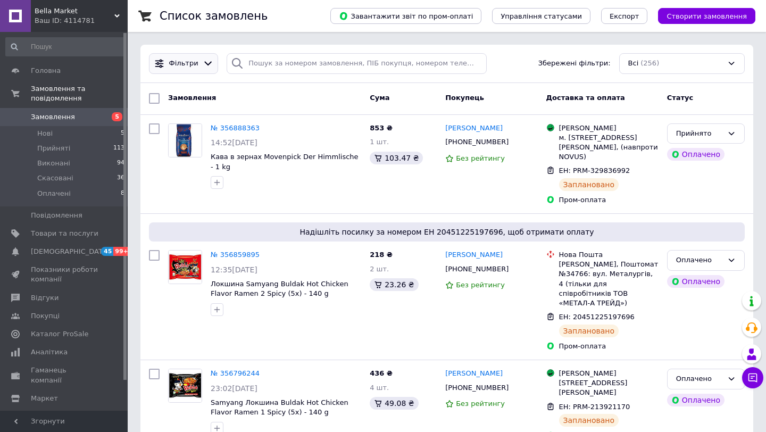
click at [192, 65] on span "Фільтри" at bounding box center [183, 63] width 29 height 10
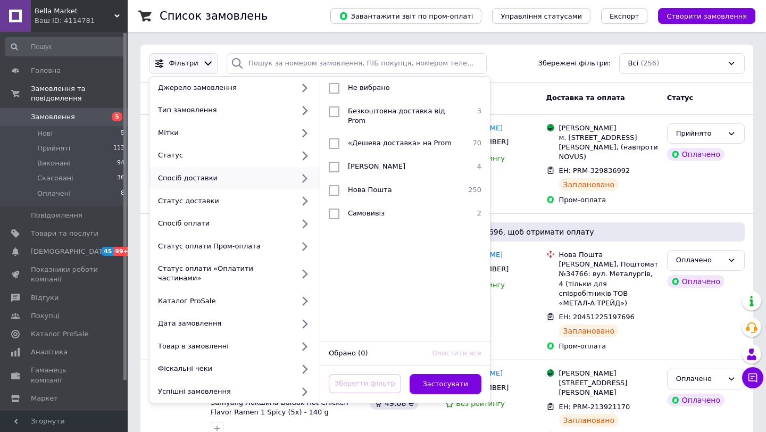
click at [511, 78] on div "Фільтри Джерело замовлення Тип замовлення Мітки Статус Спосіб доставки Статус д…" at bounding box center [446, 64] width 613 height 38
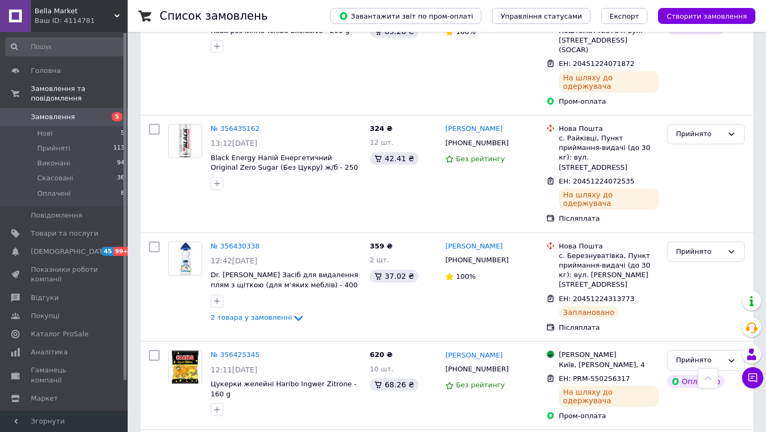
scroll to position [1699, 0]
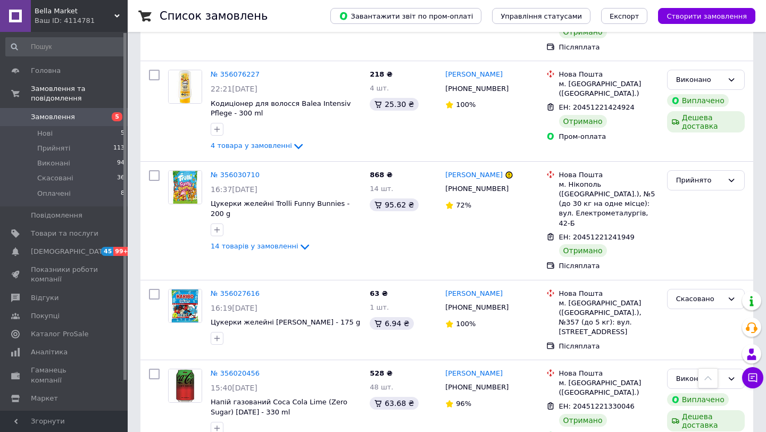
scroll to position [1603, 0]
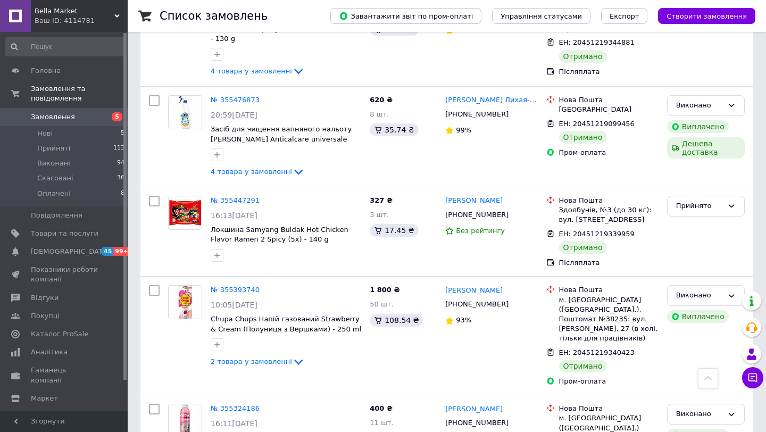
scroll to position [1668, 0]
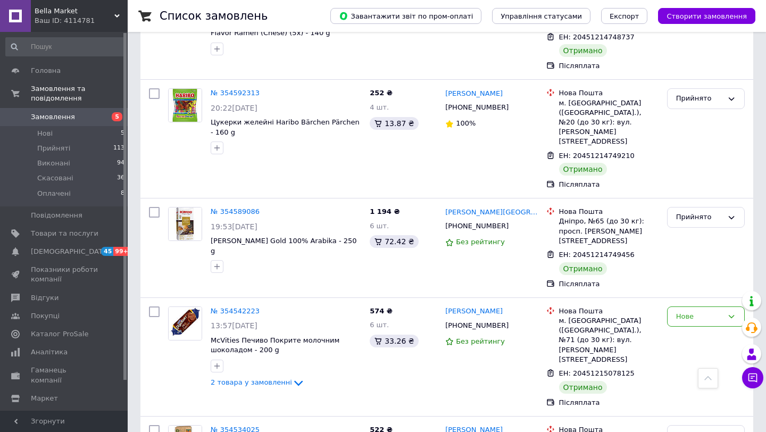
scroll to position [1632, 0]
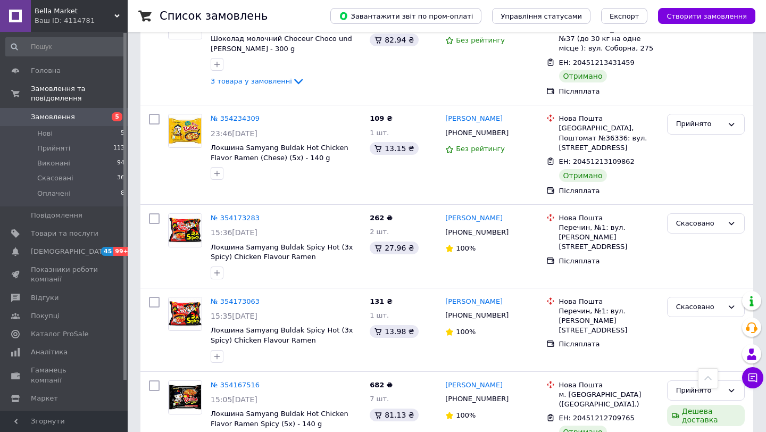
scroll to position [1579, 0]
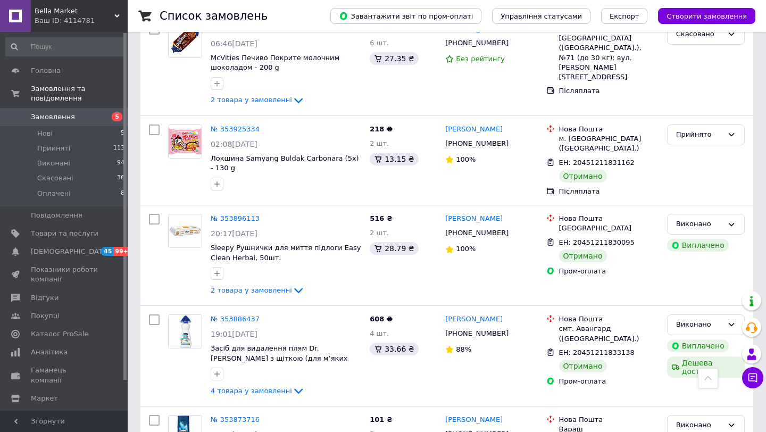
scroll to position [1607, 0]
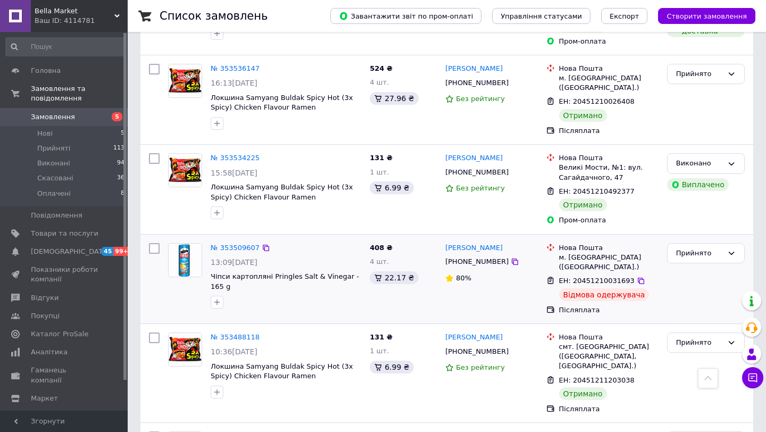
scroll to position [1497, 0]
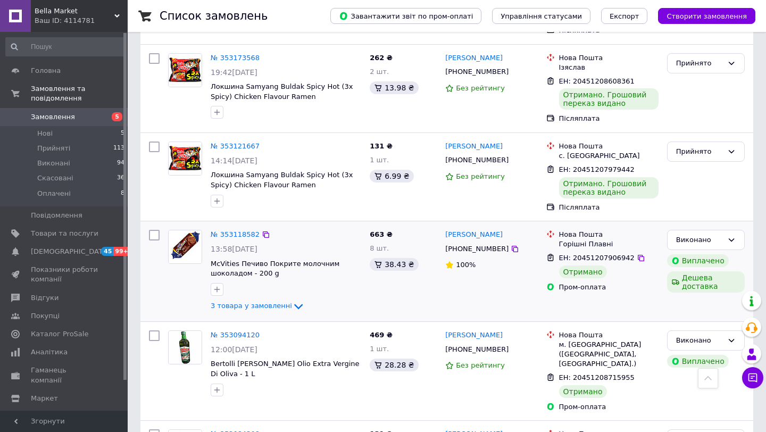
scroll to position [1535, 0]
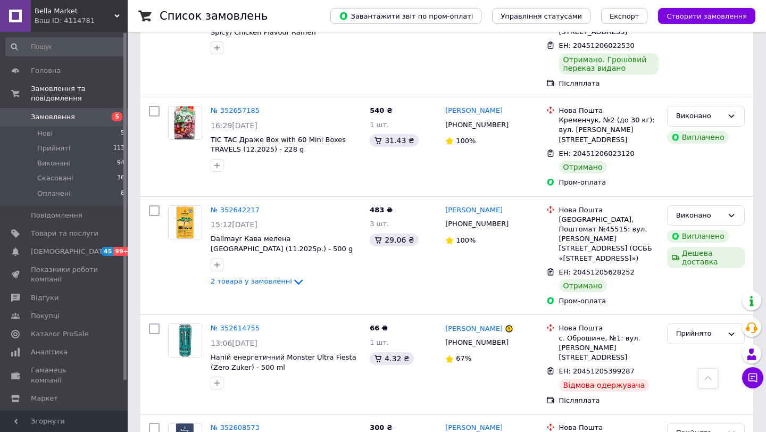
scroll to position [1688, 0]
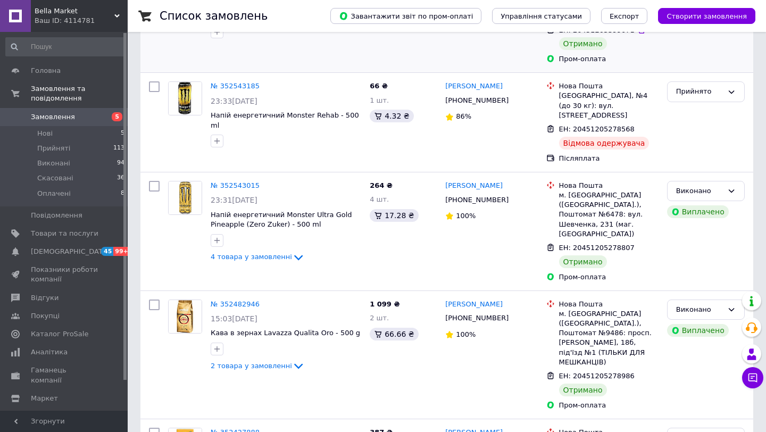
scroll to position [151, 0]
drag, startPoint x: 477, startPoint y: 74, endPoint x: 444, endPoint y: 76, distance: 33.0
click at [444, 80] on div "[PERSON_NAME]" at bounding box center [474, 86] width 60 height 12
copy link "[PERSON_NAME]"
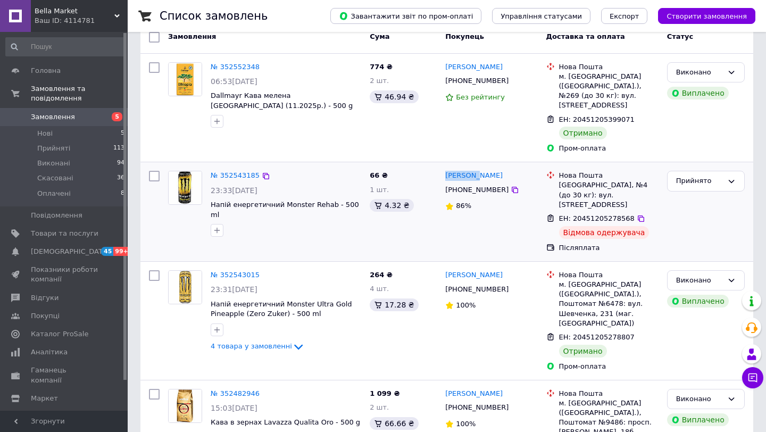
scroll to position [0, 0]
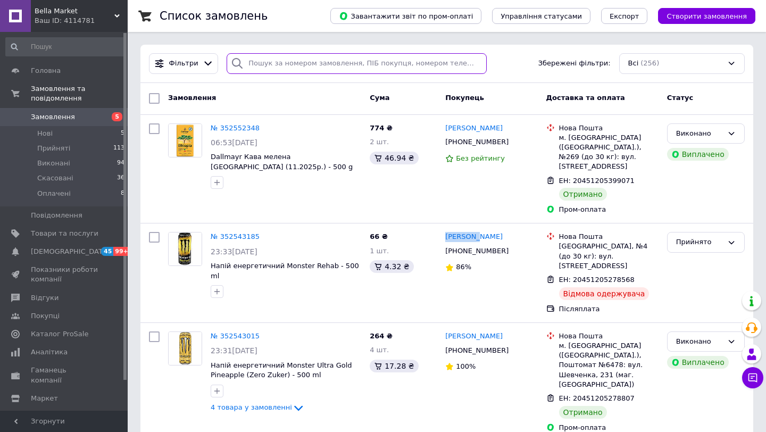
click at [325, 66] on input "search" at bounding box center [357, 63] width 260 height 21
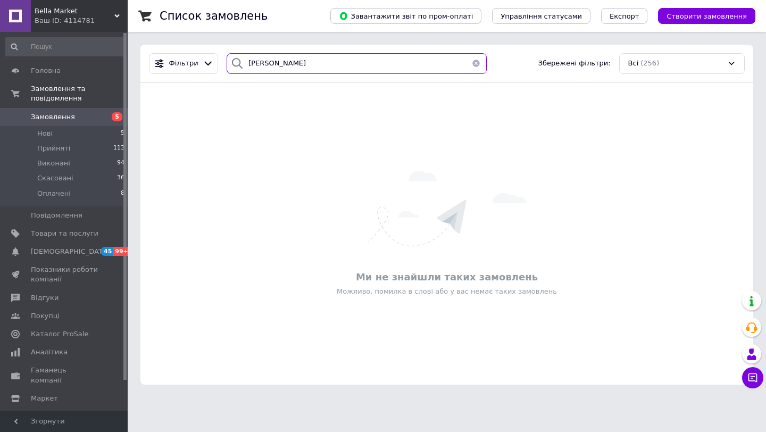
type input "[PERSON_NAME]"
